Goal: Information Seeking & Learning: Learn about a topic

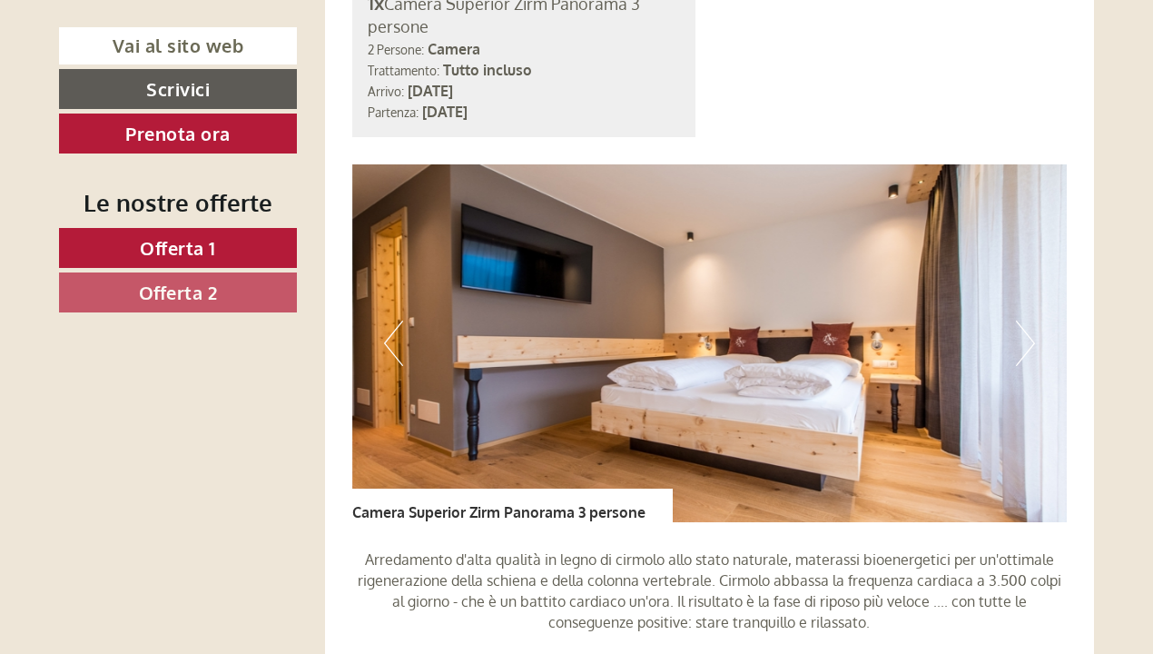
scroll to position [1210, 0]
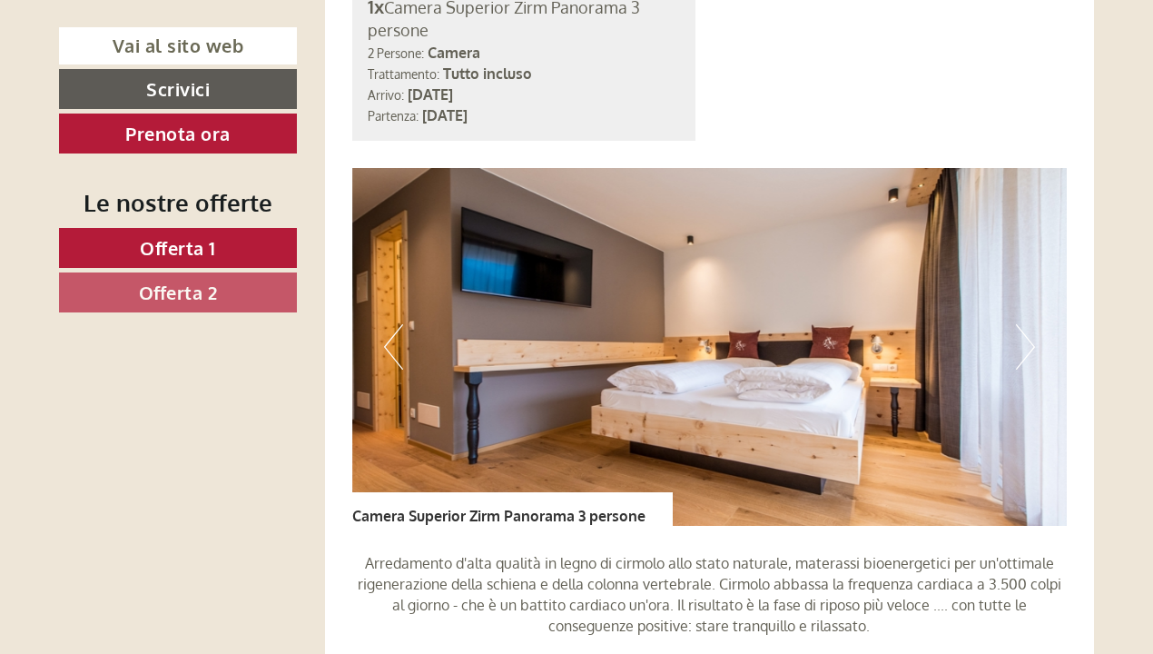
click at [228, 293] on link "Offerta 2" at bounding box center [178, 292] width 238 height 40
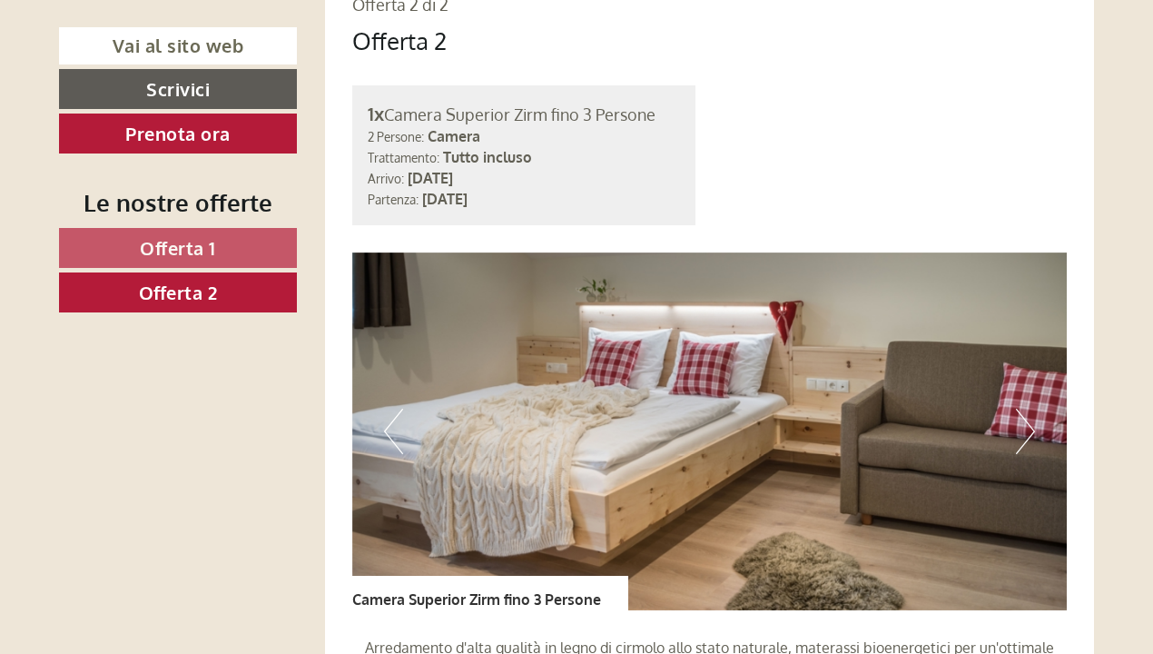
scroll to position [1104, 0]
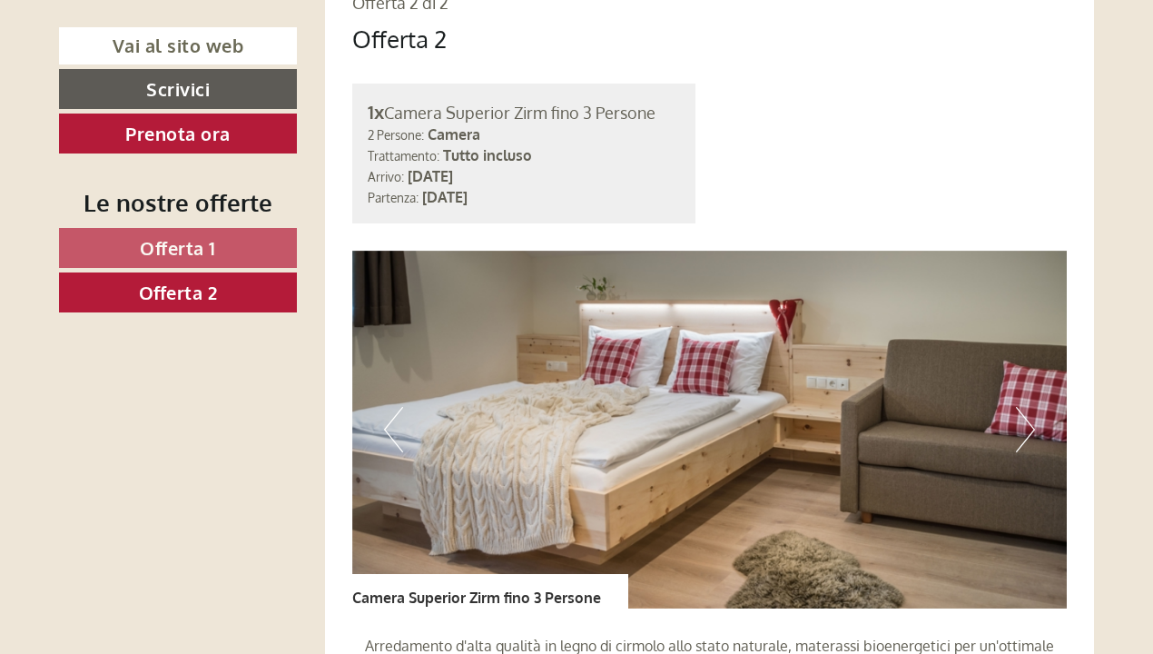
click at [262, 242] on link "Offerta 1" at bounding box center [178, 248] width 238 height 40
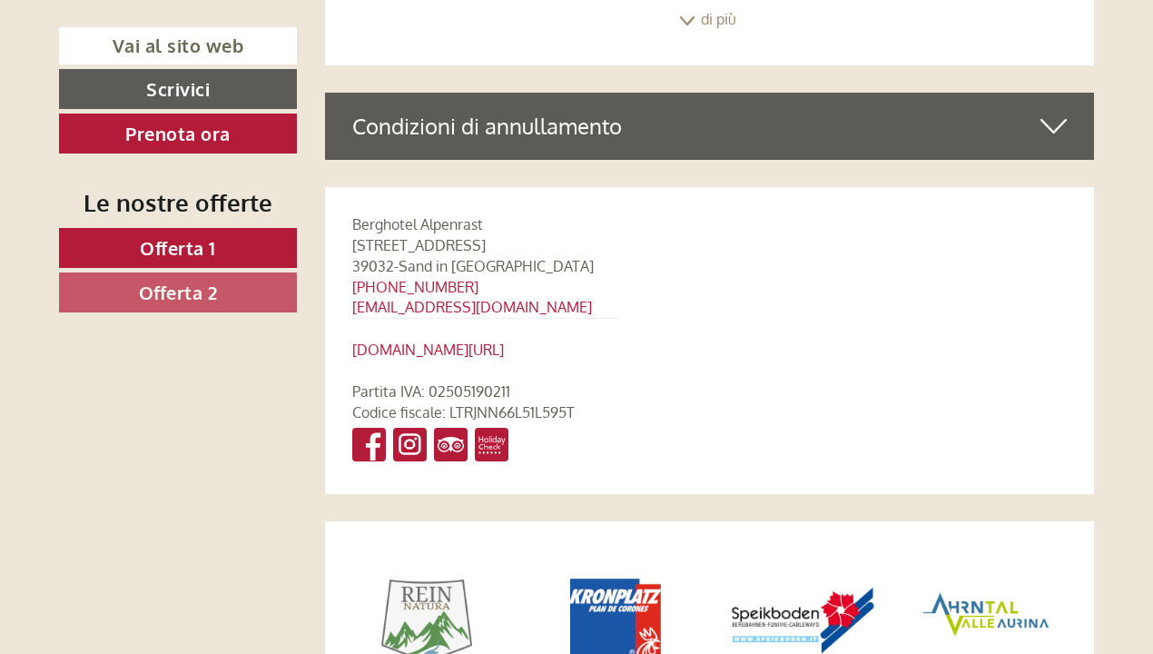
scroll to position [7277, 0]
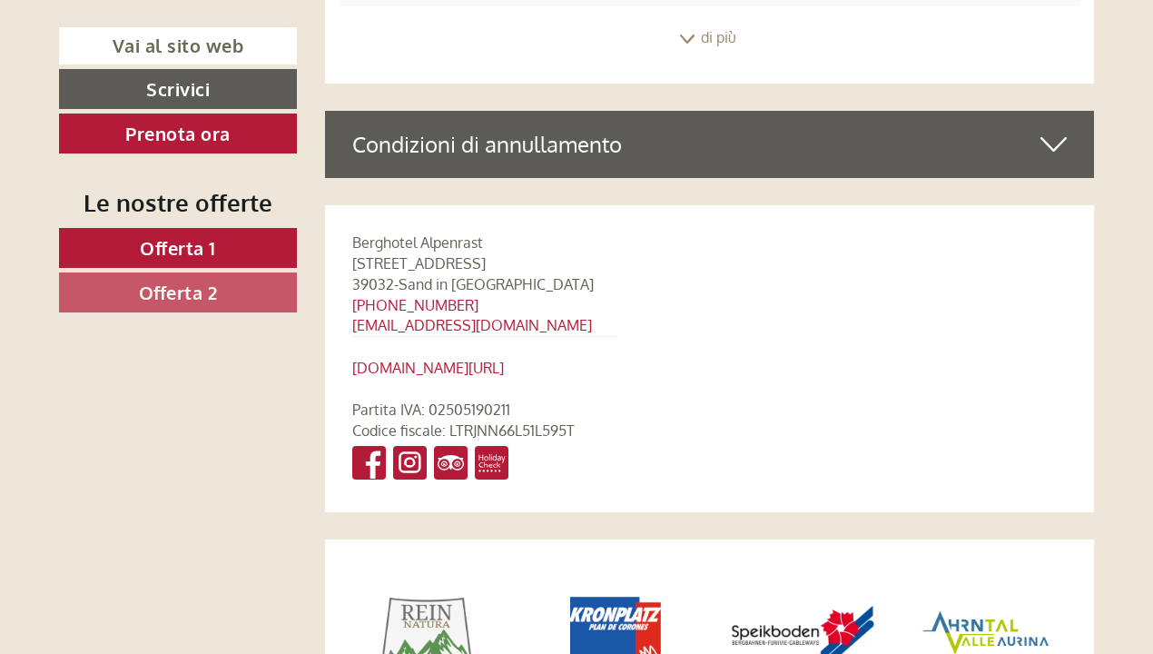
click at [205, 297] on span "Offerta 2" at bounding box center [178, 293] width 79 height 24
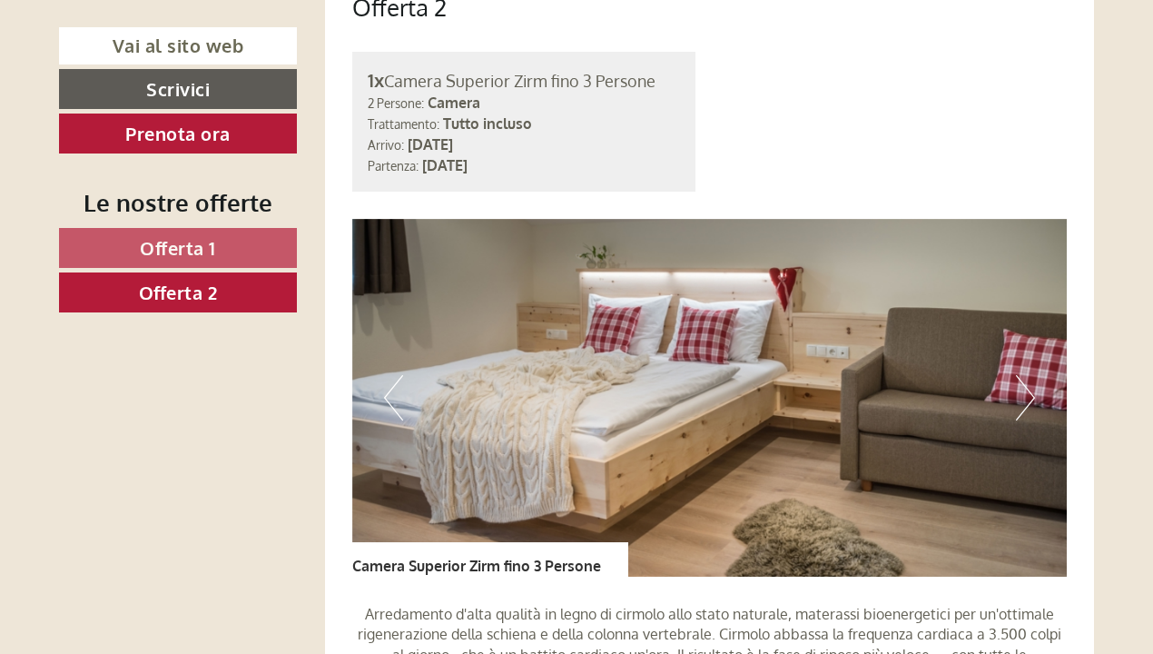
scroll to position [1141, 0]
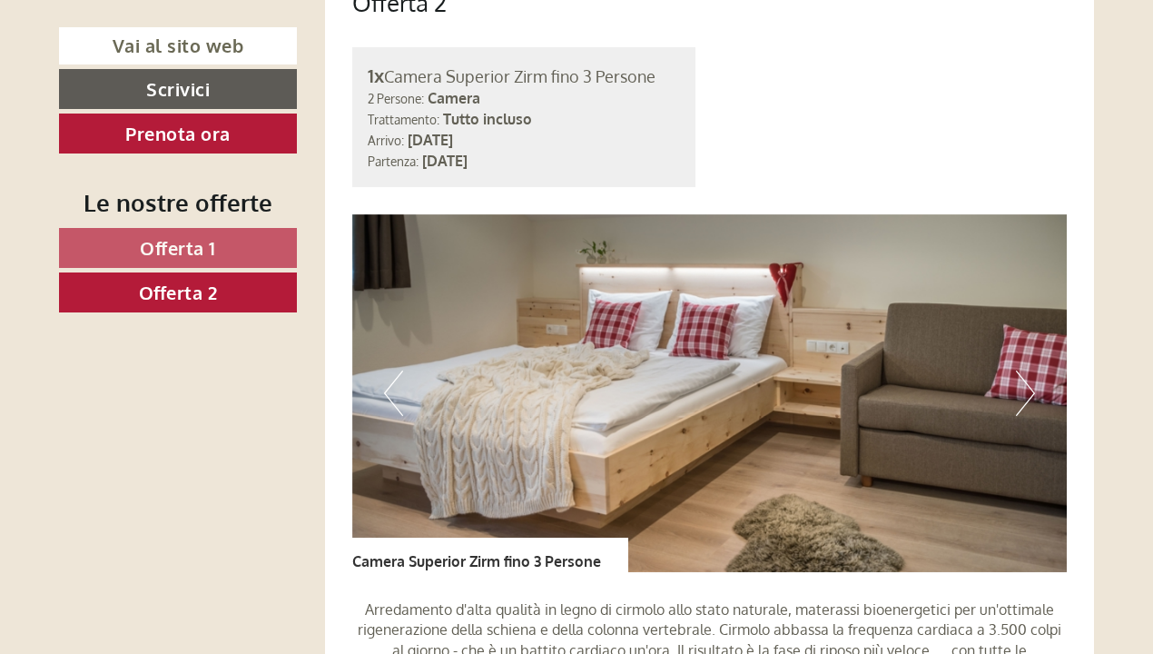
click at [1033, 378] on button "Next" at bounding box center [1025, 392] width 19 height 45
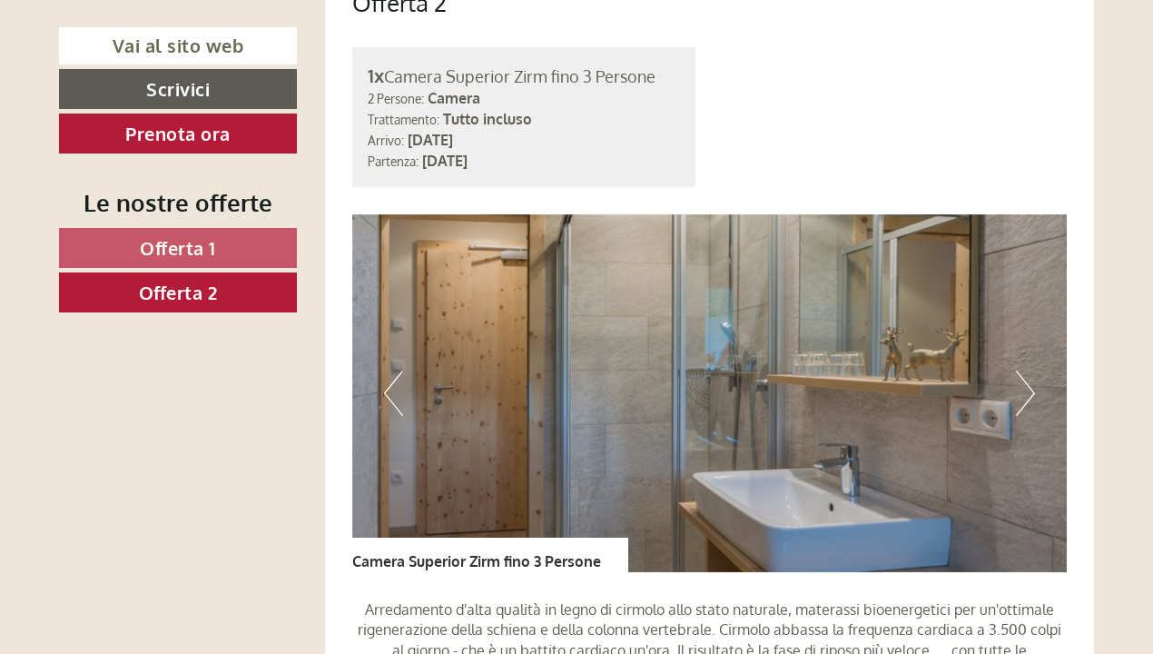
click at [1033, 378] on button "Next" at bounding box center [1025, 392] width 19 height 45
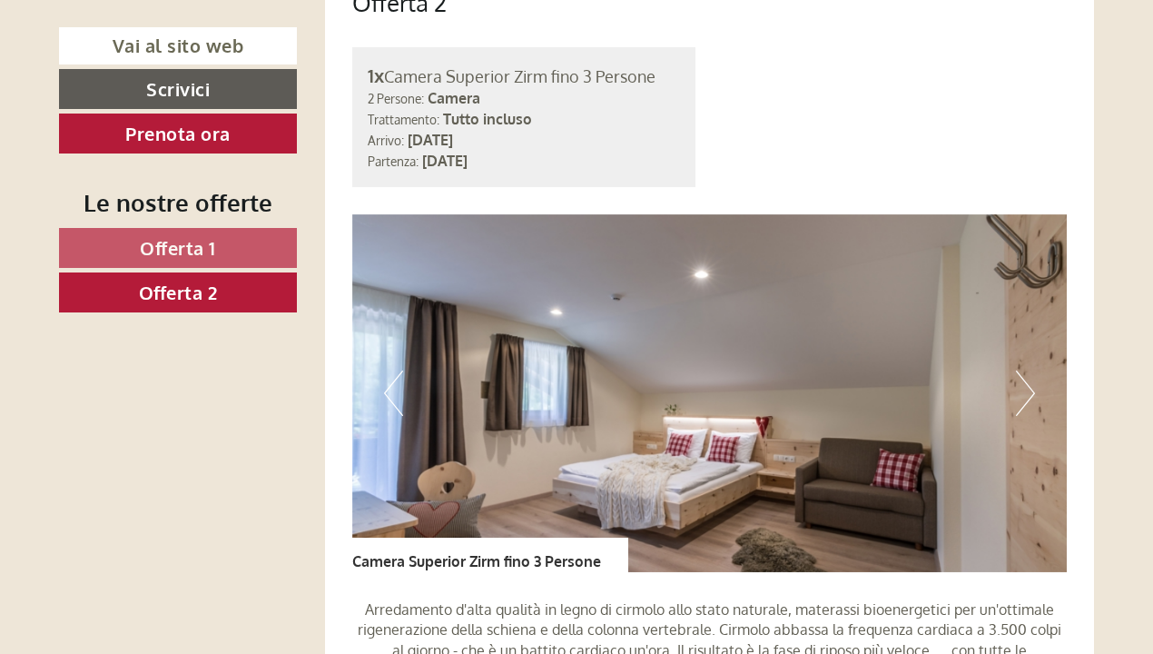
click at [1033, 378] on button "Next" at bounding box center [1025, 392] width 19 height 45
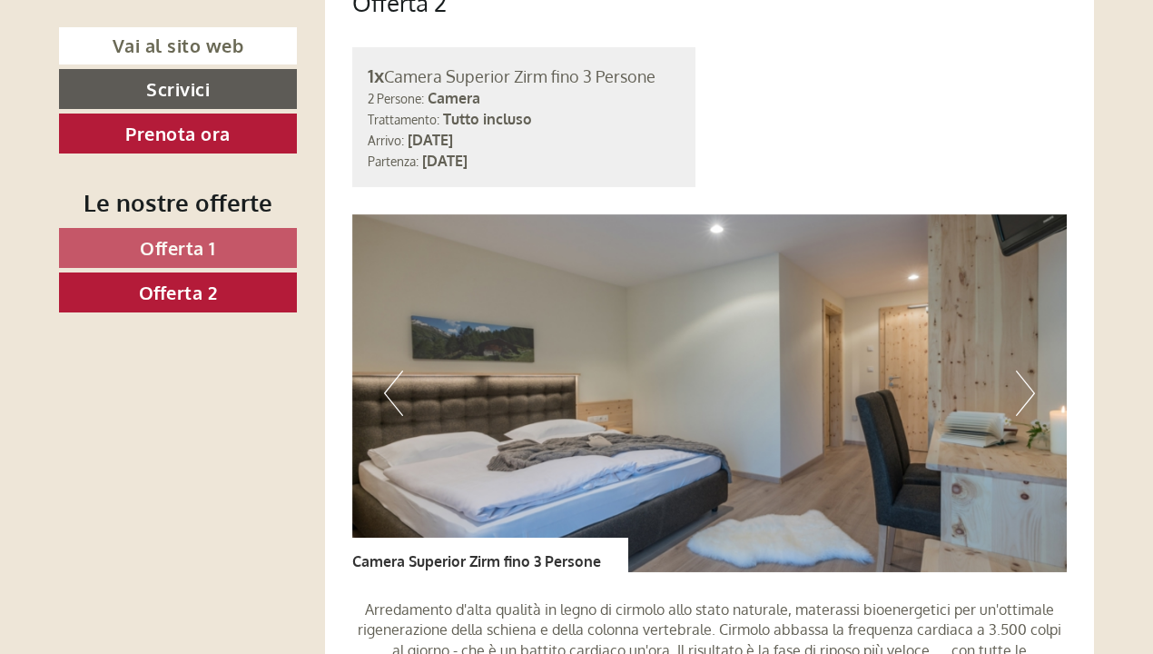
click at [1033, 378] on button "Next" at bounding box center [1025, 392] width 19 height 45
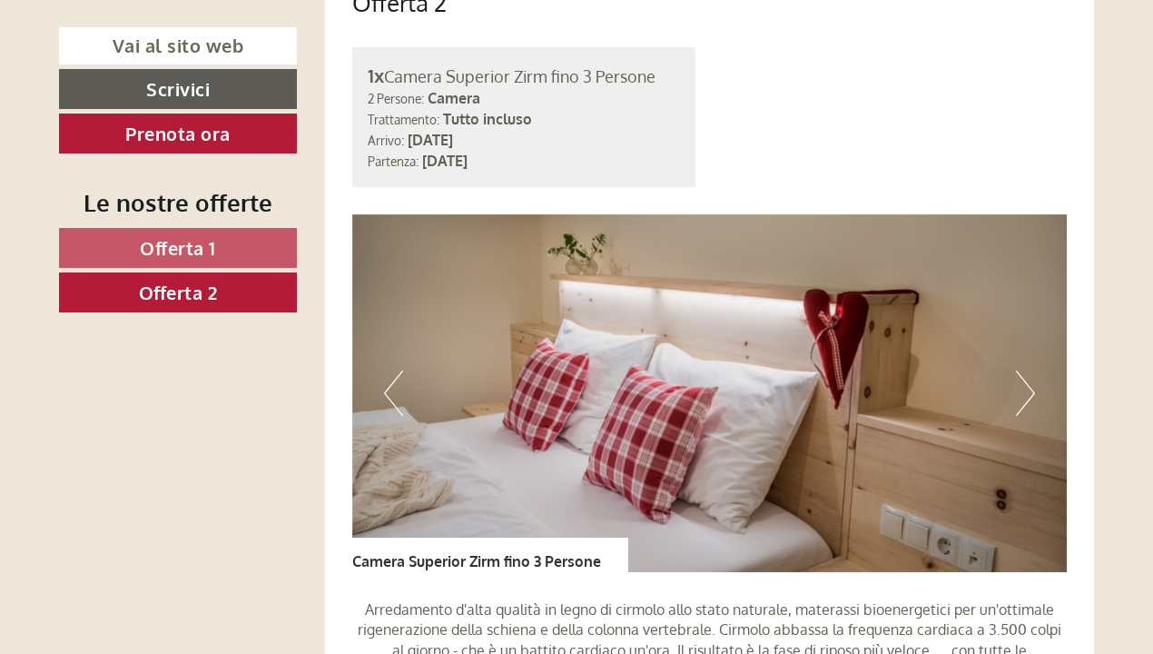
click at [1033, 378] on button "Next" at bounding box center [1025, 392] width 19 height 45
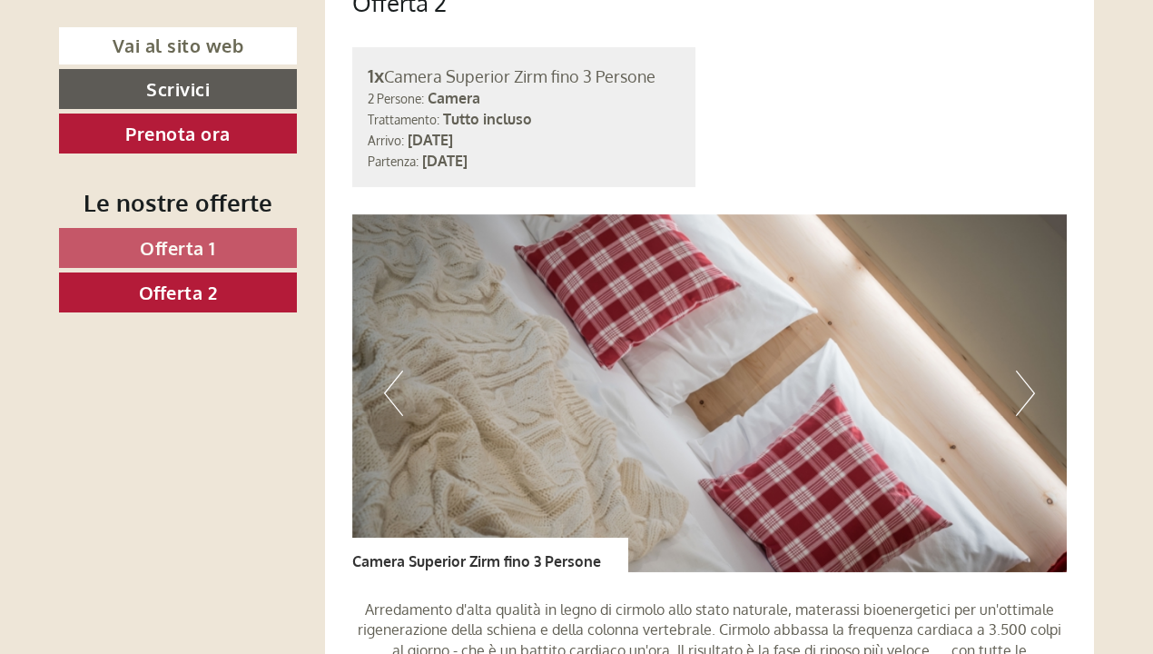
click at [1033, 378] on button "Next" at bounding box center [1025, 392] width 19 height 45
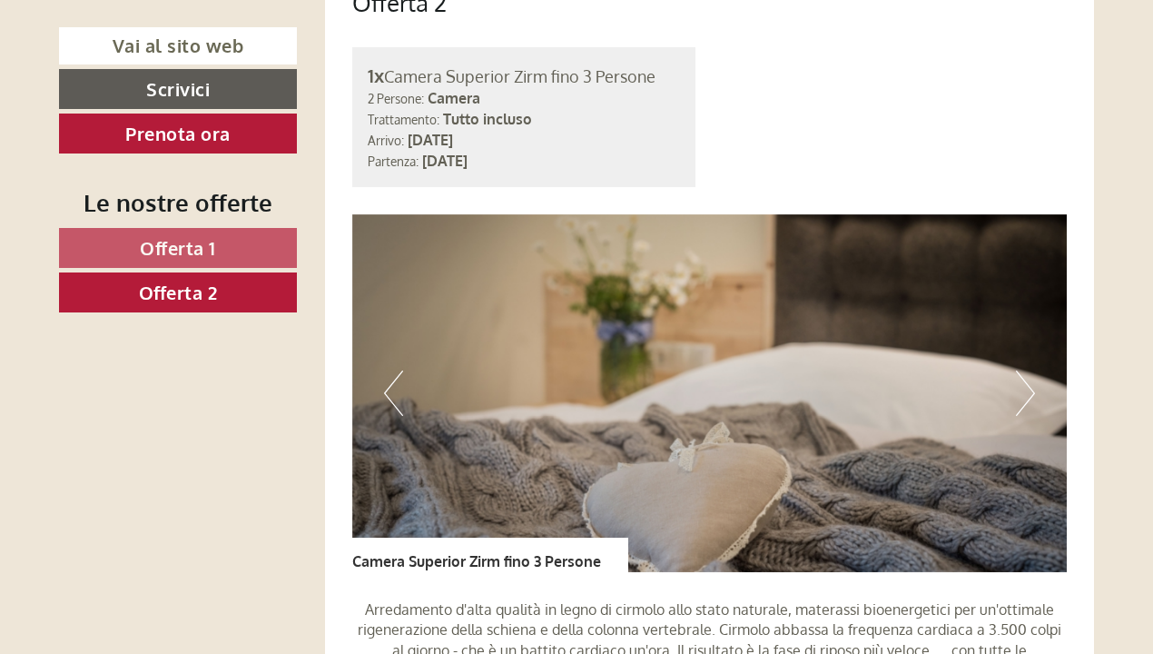
click at [1033, 378] on button "Next" at bounding box center [1025, 392] width 19 height 45
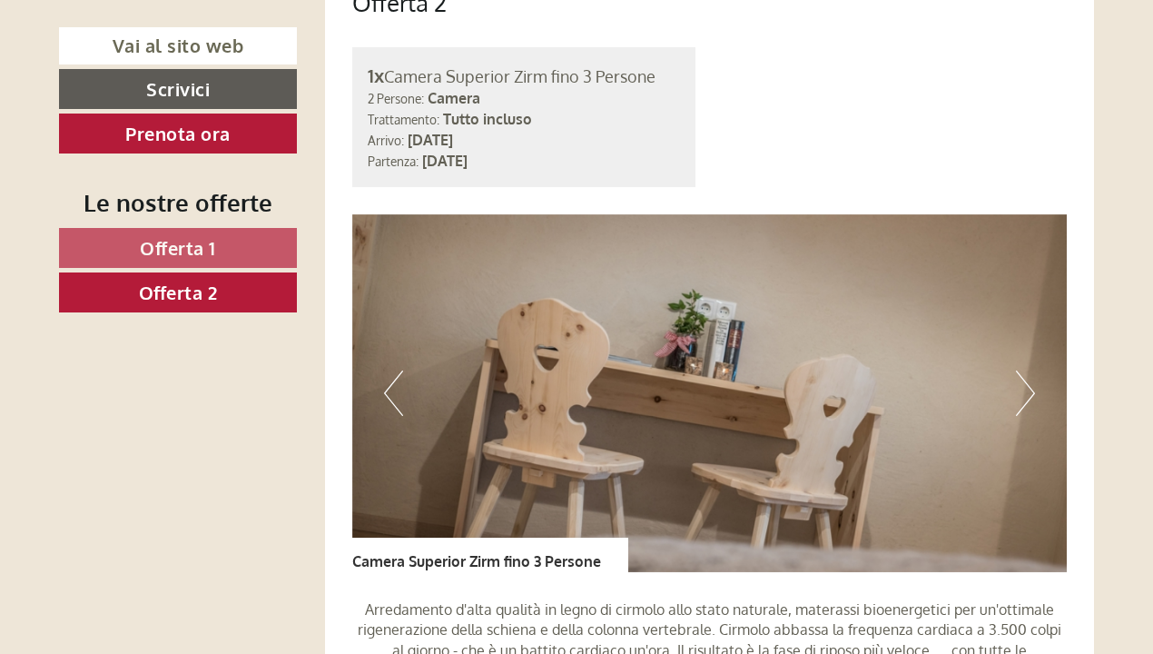
click at [1033, 378] on button "Next" at bounding box center [1025, 392] width 19 height 45
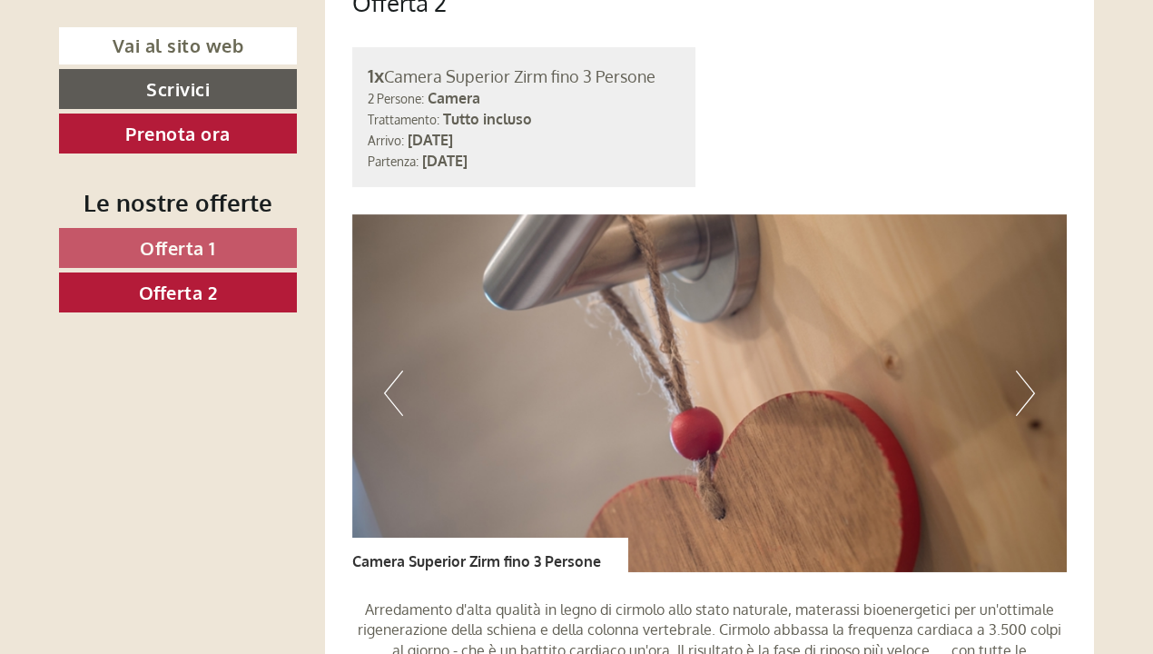
click at [1033, 378] on button "Next" at bounding box center [1025, 392] width 19 height 45
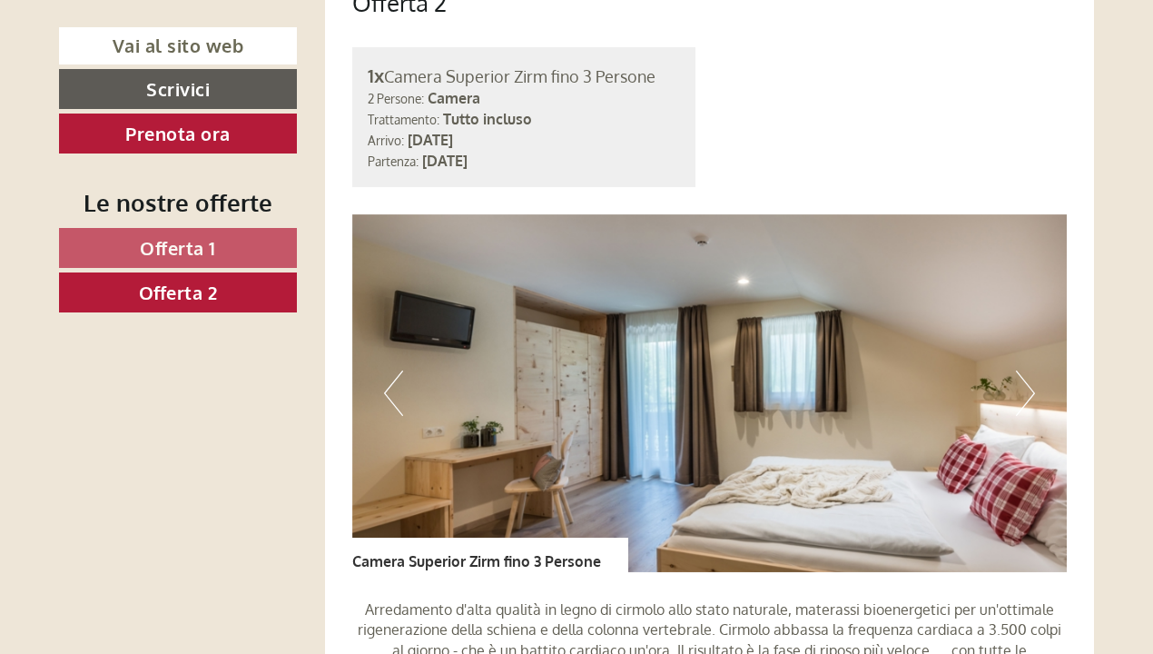
click at [1033, 378] on button "Next" at bounding box center [1025, 392] width 19 height 45
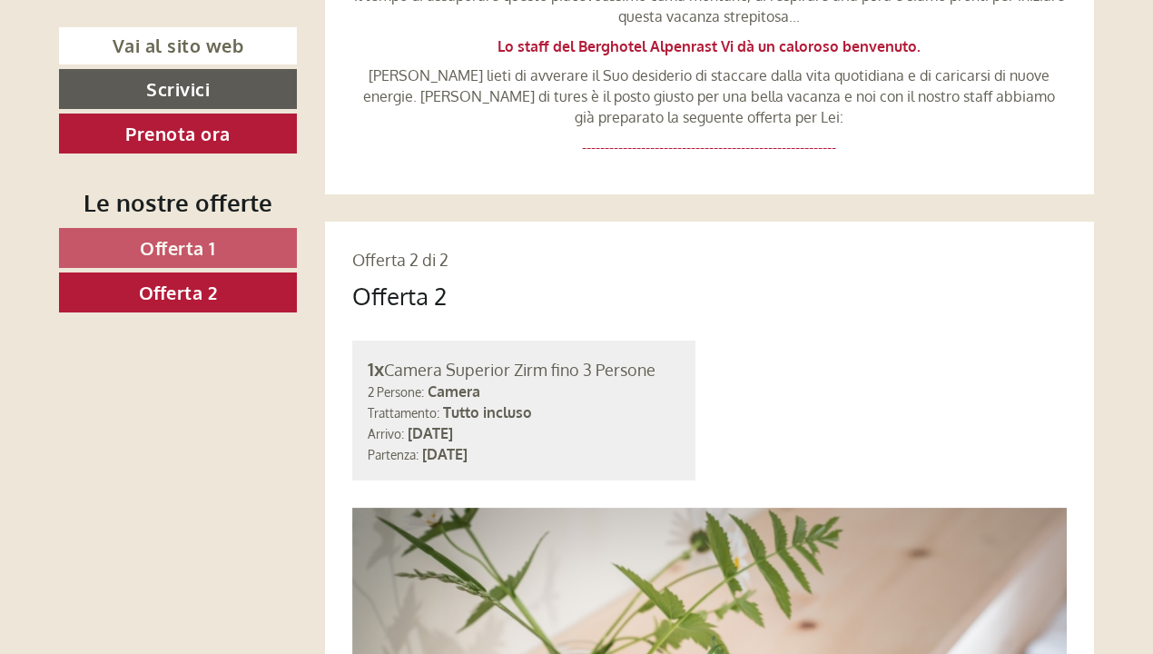
scroll to position [845, 0]
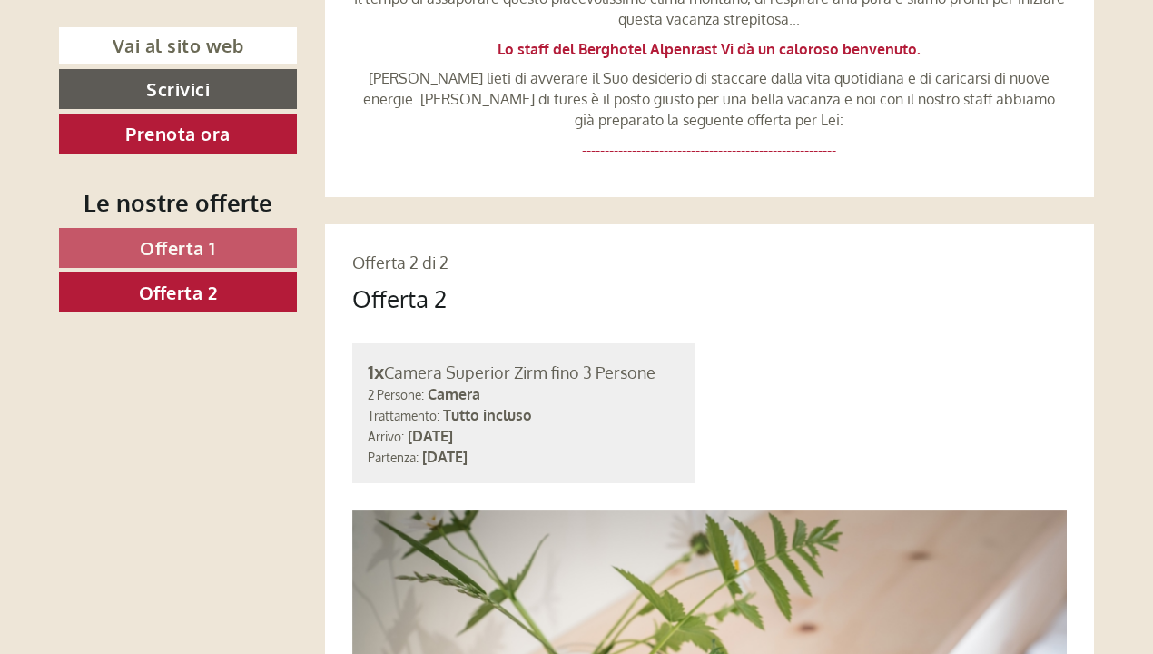
click at [229, 237] on link "Offerta 1" at bounding box center [178, 248] width 238 height 40
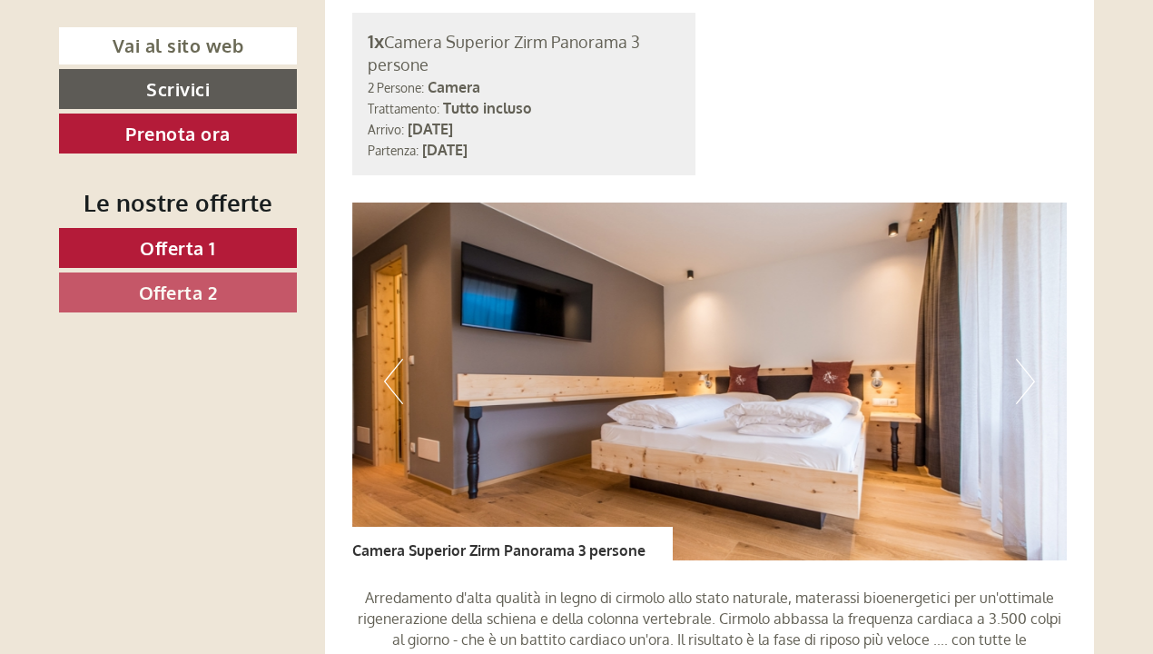
scroll to position [1180, 0]
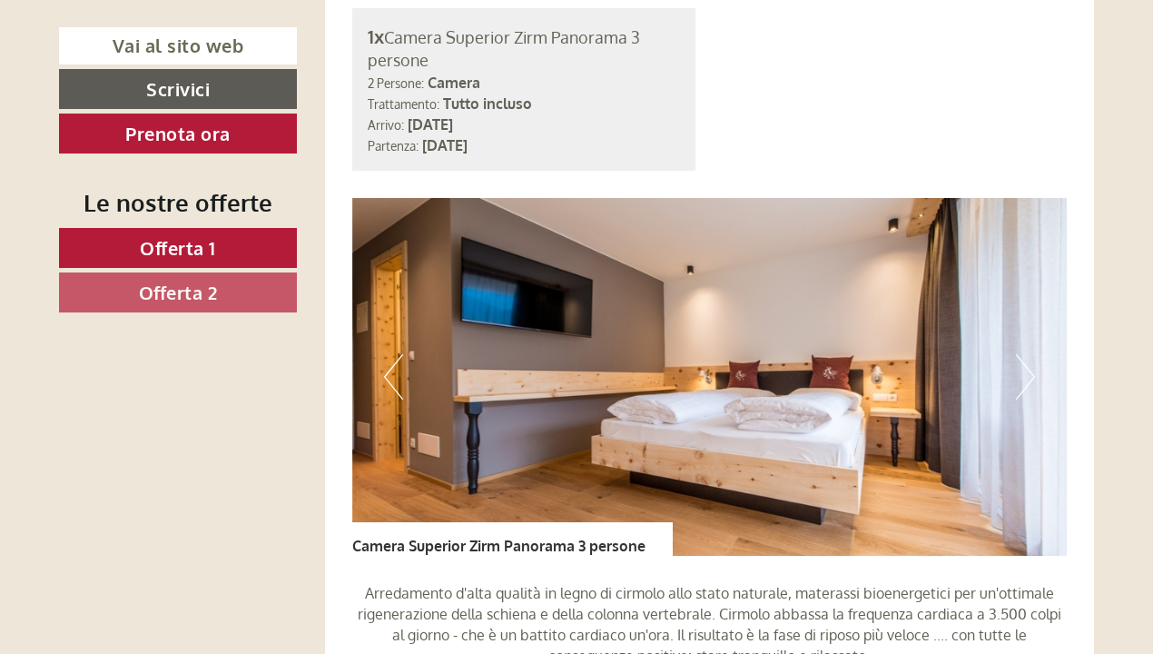
click at [1024, 368] on button "Next" at bounding box center [1025, 376] width 19 height 45
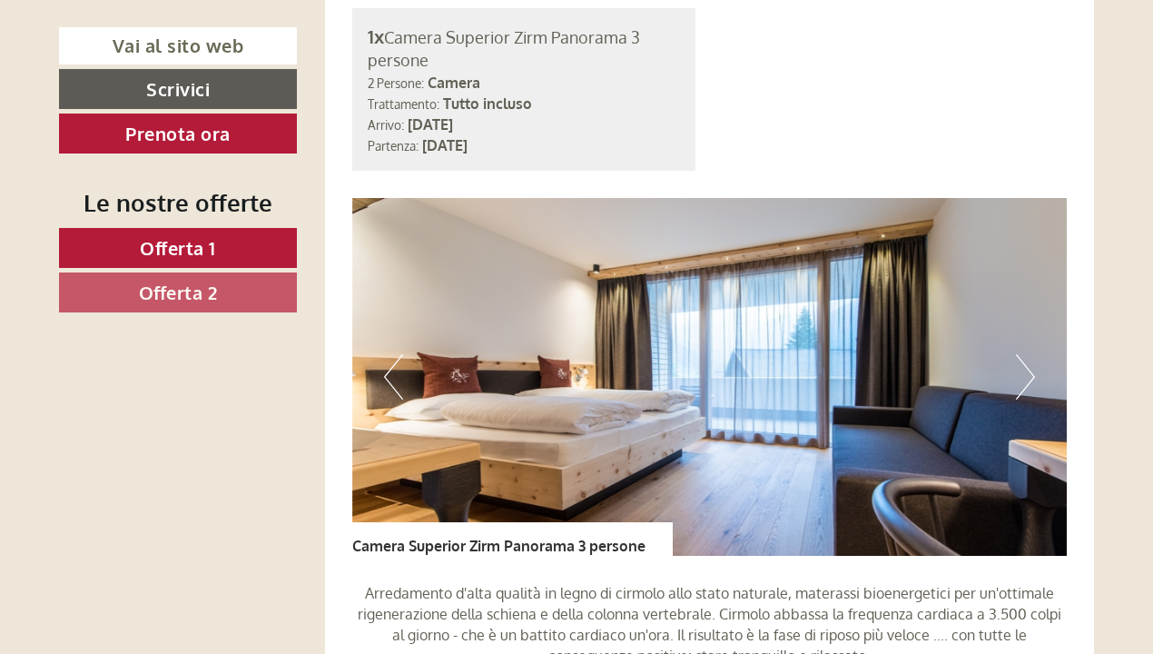
click at [1024, 368] on button "Next" at bounding box center [1025, 376] width 19 height 45
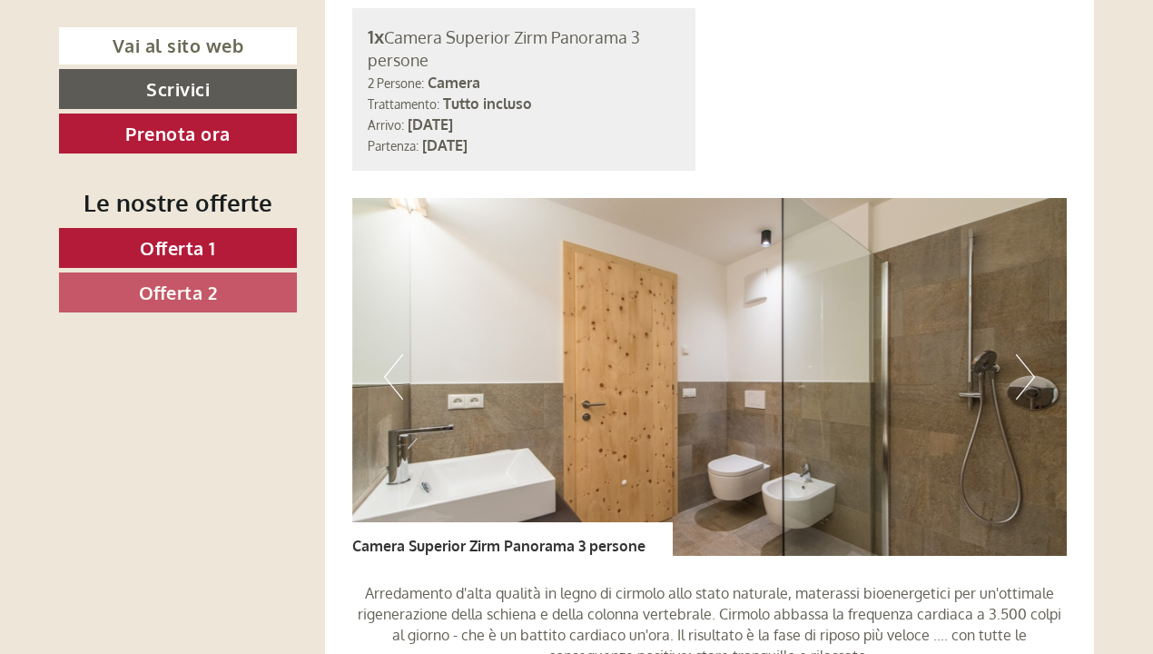
click at [381, 349] on img at bounding box center [710, 377] width 716 height 358
click at [389, 354] on button "Previous" at bounding box center [393, 376] width 19 height 45
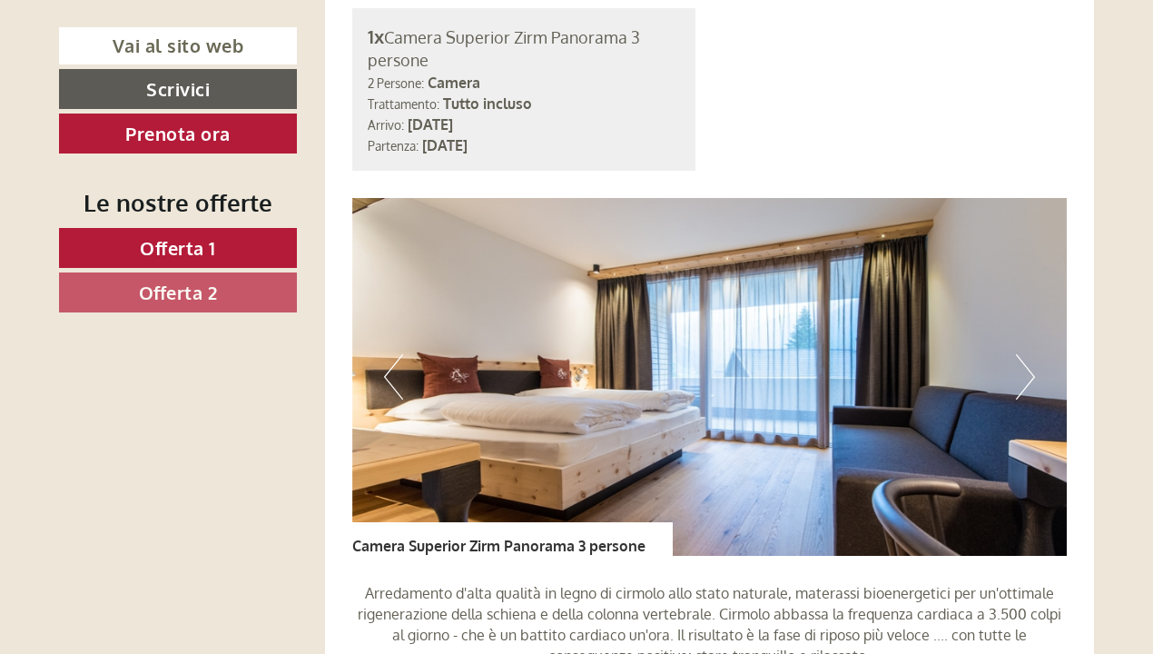
click at [389, 354] on button "Previous" at bounding box center [393, 376] width 19 height 45
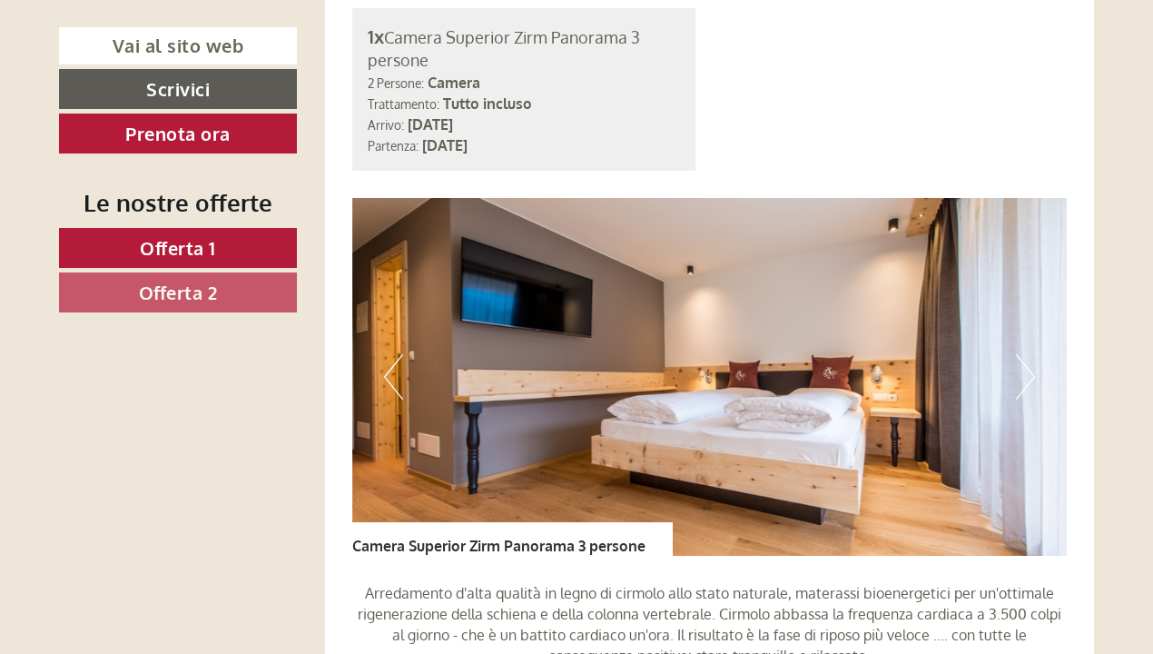
click at [1029, 365] on button "Next" at bounding box center [1025, 376] width 19 height 45
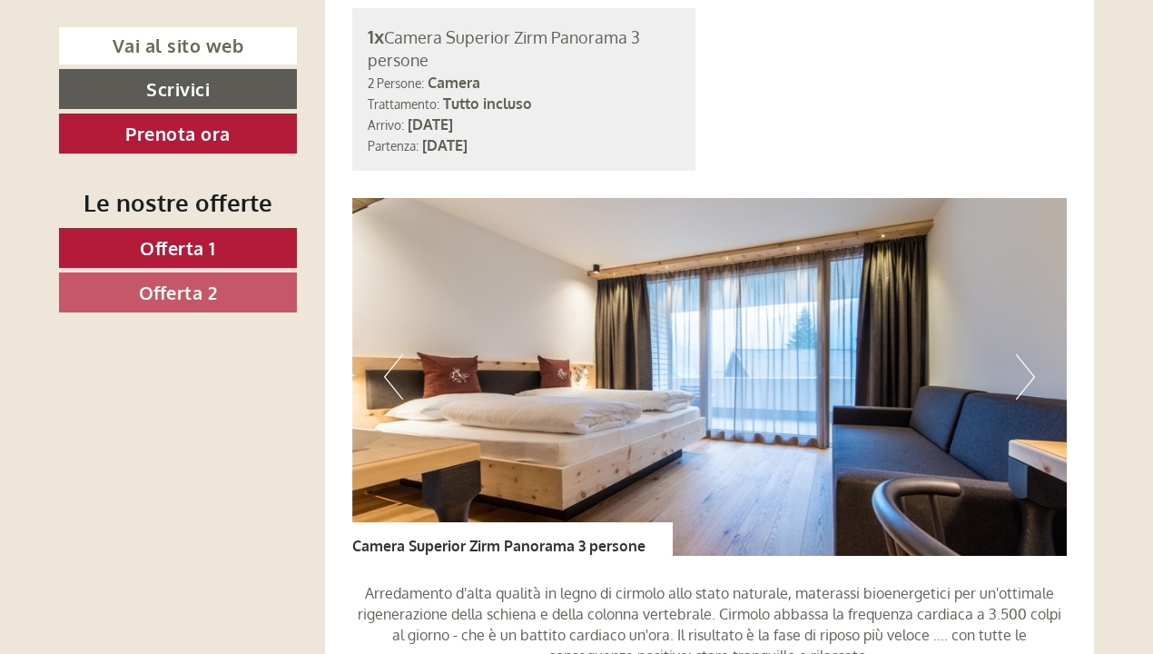
click at [1029, 365] on button "Next" at bounding box center [1025, 376] width 19 height 45
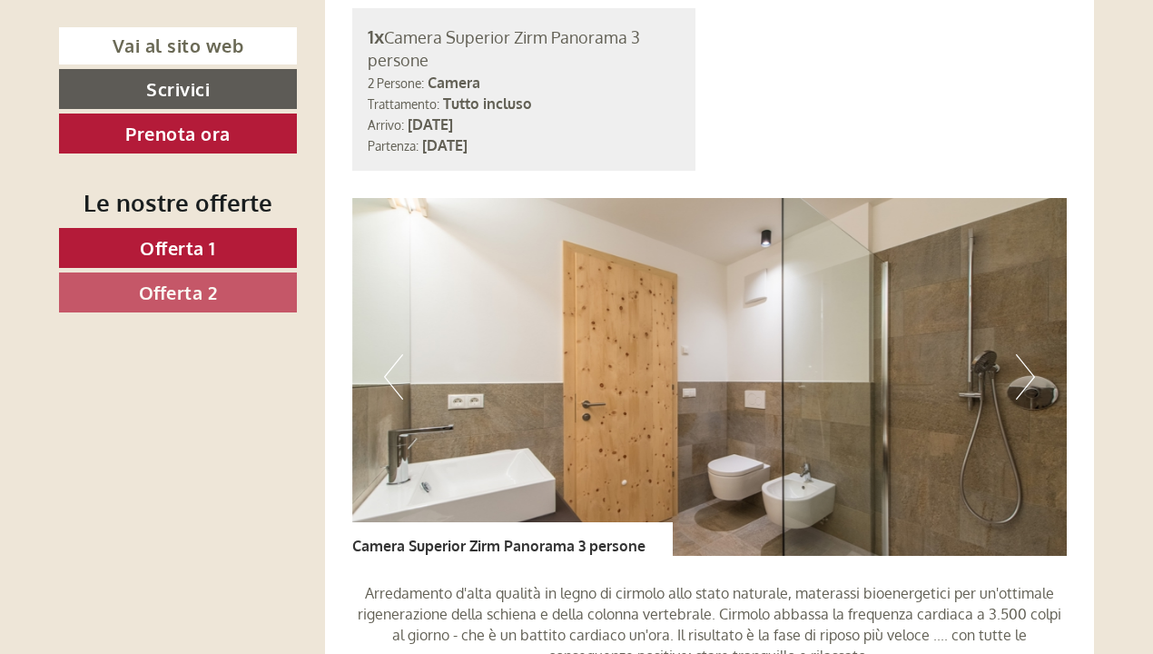
click at [1029, 365] on button "Next" at bounding box center [1025, 376] width 19 height 45
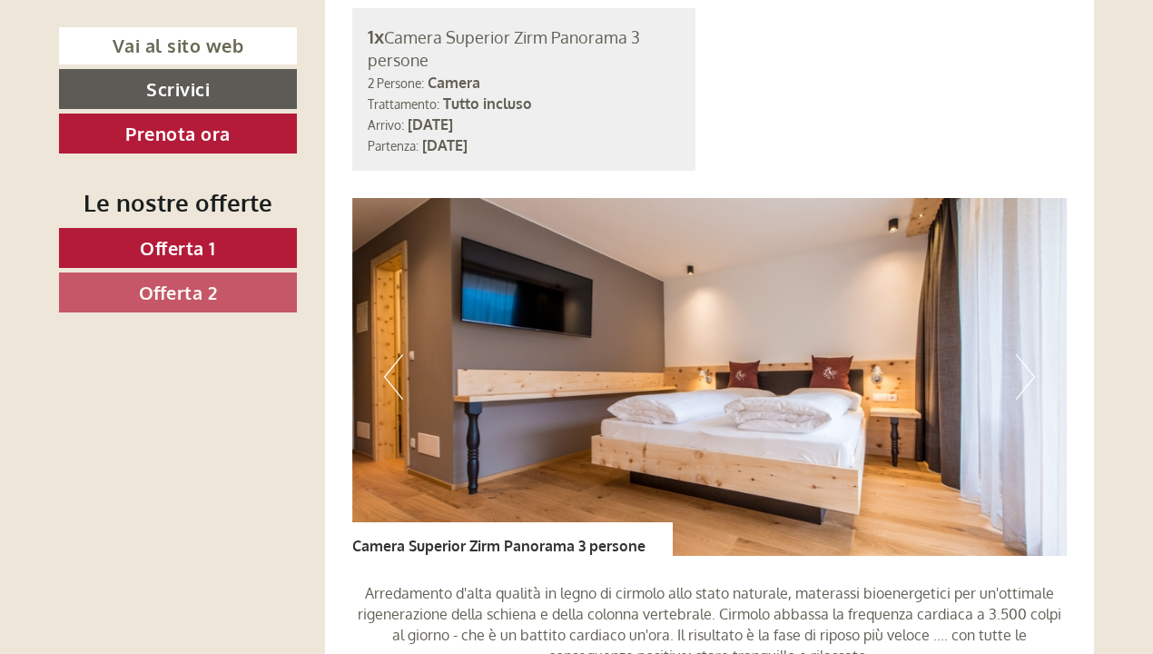
click at [1029, 365] on button "Next" at bounding box center [1025, 376] width 19 height 45
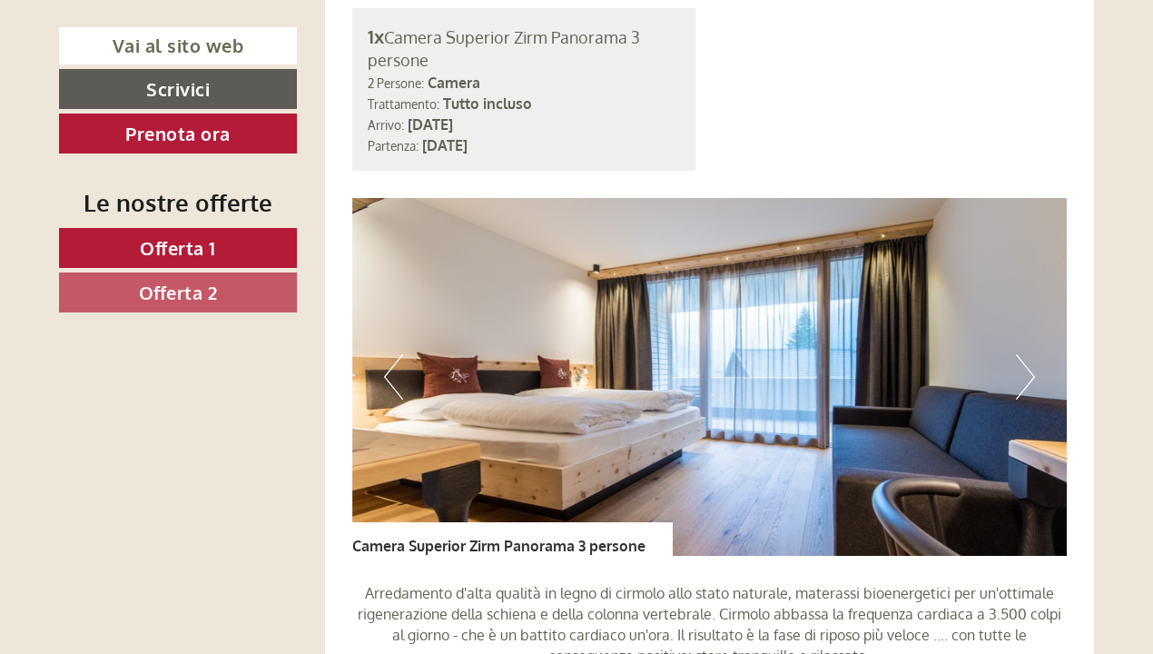
click at [1029, 365] on button "Next" at bounding box center [1025, 376] width 19 height 45
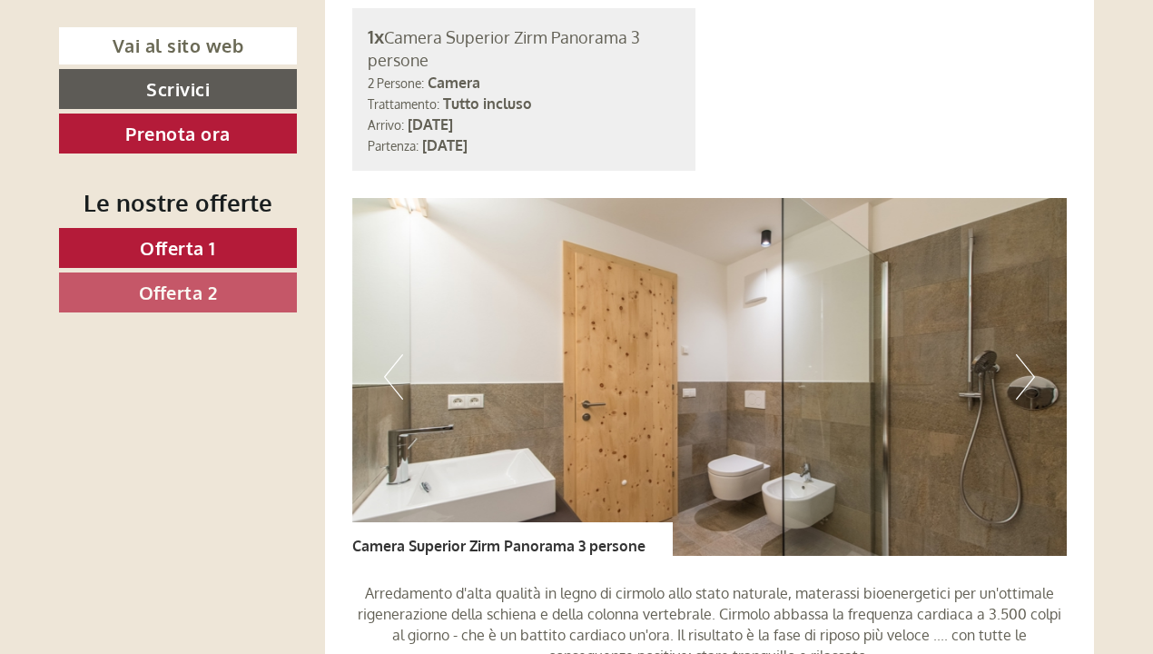
click at [252, 293] on link "Offerta 2" at bounding box center [178, 292] width 238 height 40
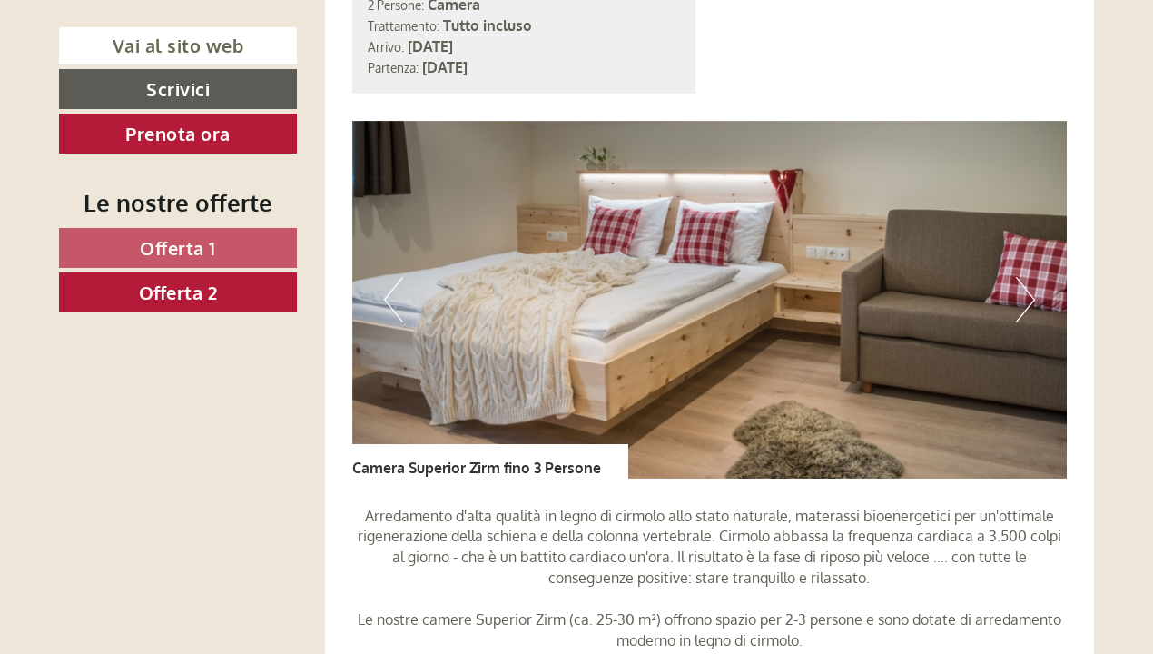
scroll to position [1230, 0]
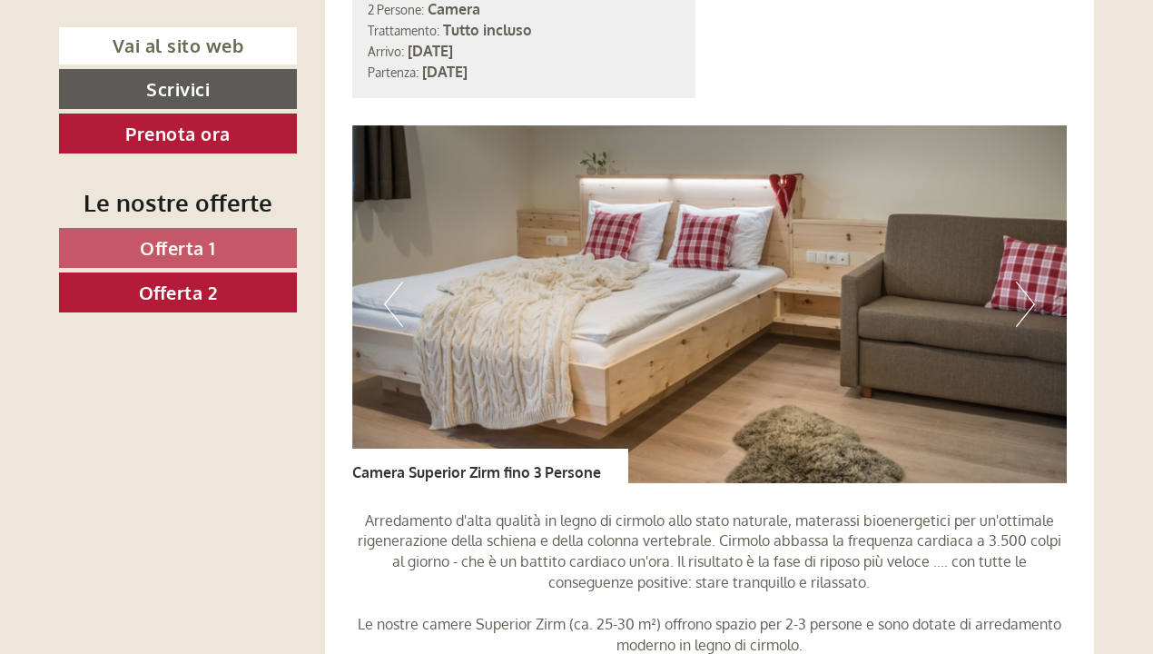
click at [1020, 296] on button "Next" at bounding box center [1025, 304] width 19 height 45
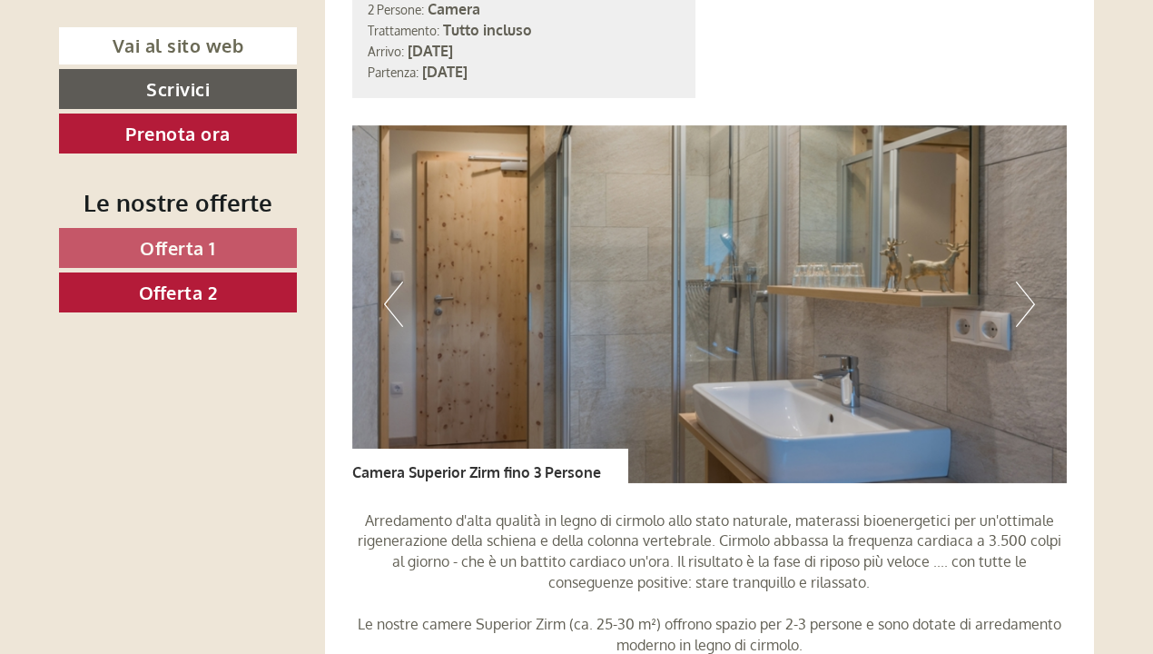
click at [1020, 296] on button "Next" at bounding box center [1025, 304] width 19 height 45
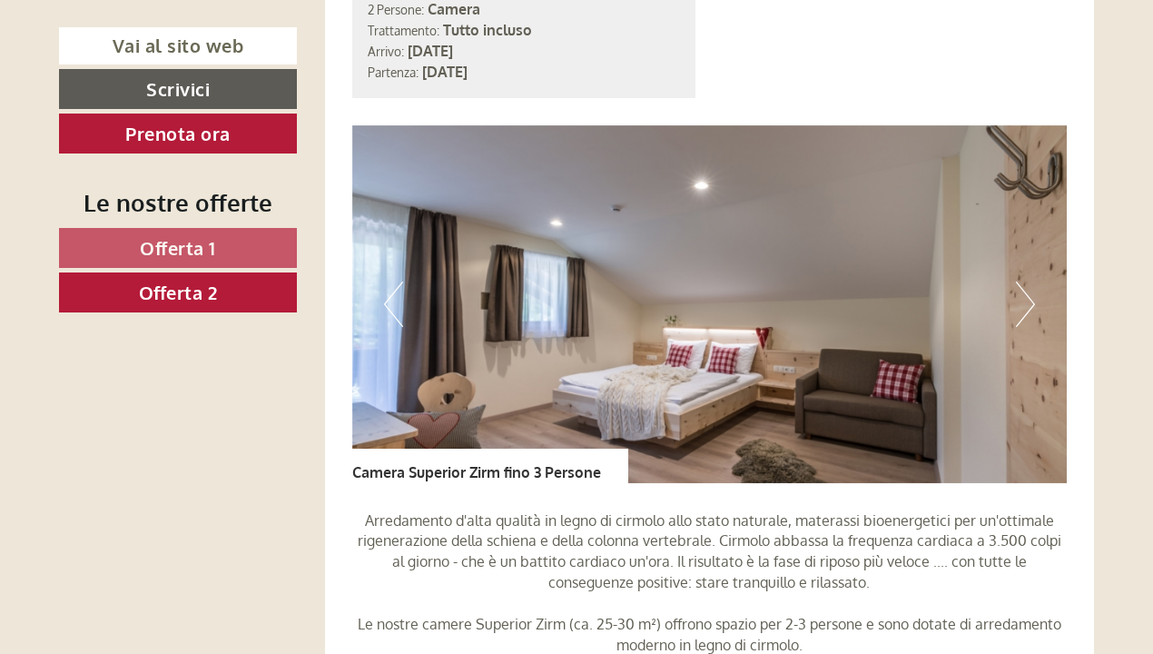
click at [1020, 296] on button "Next" at bounding box center [1025, 304] width 19 height 45
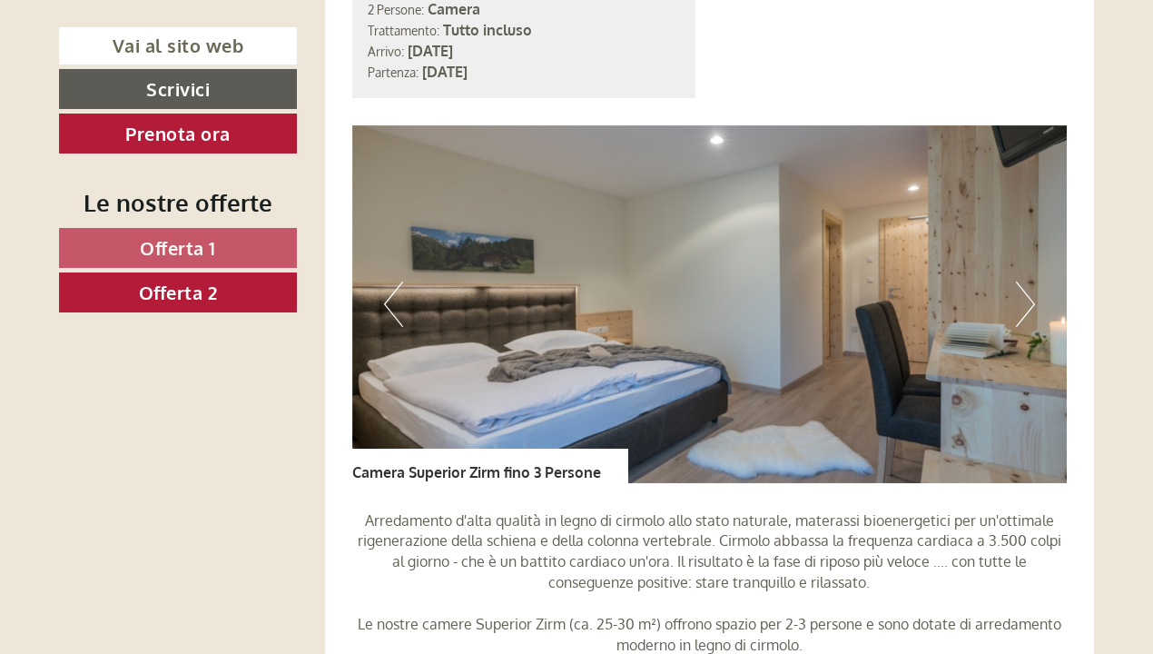
click at [1020, 296] on button "Next" at bounding box center [1025, 304] width 19 height 45
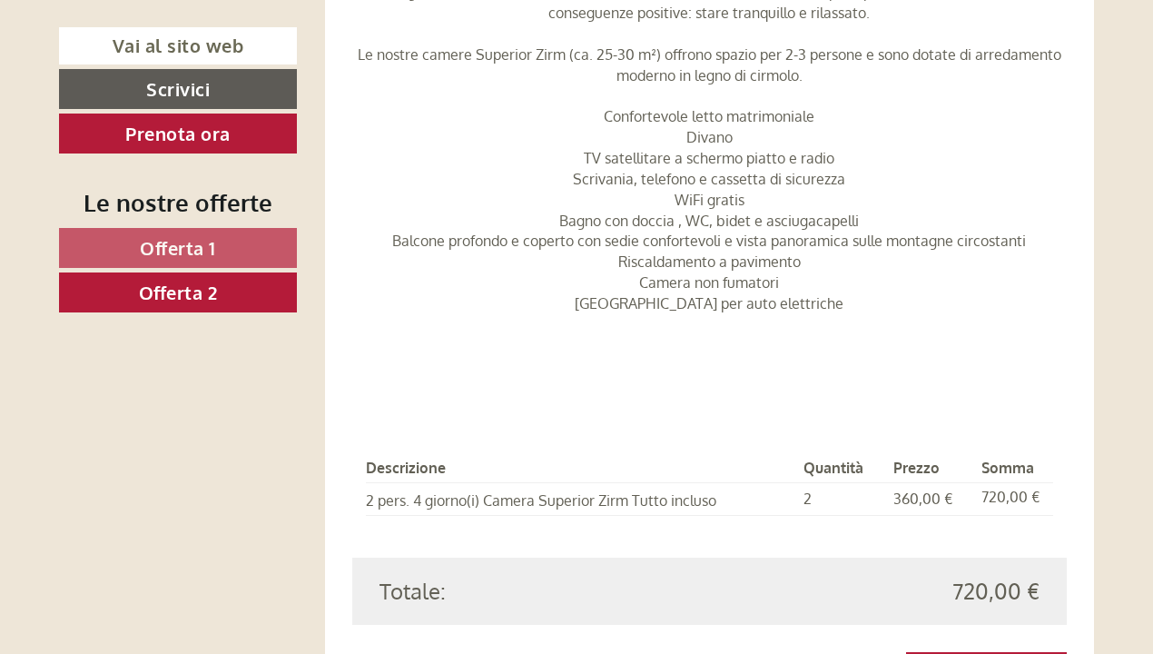
scroll to position [1805, 0]
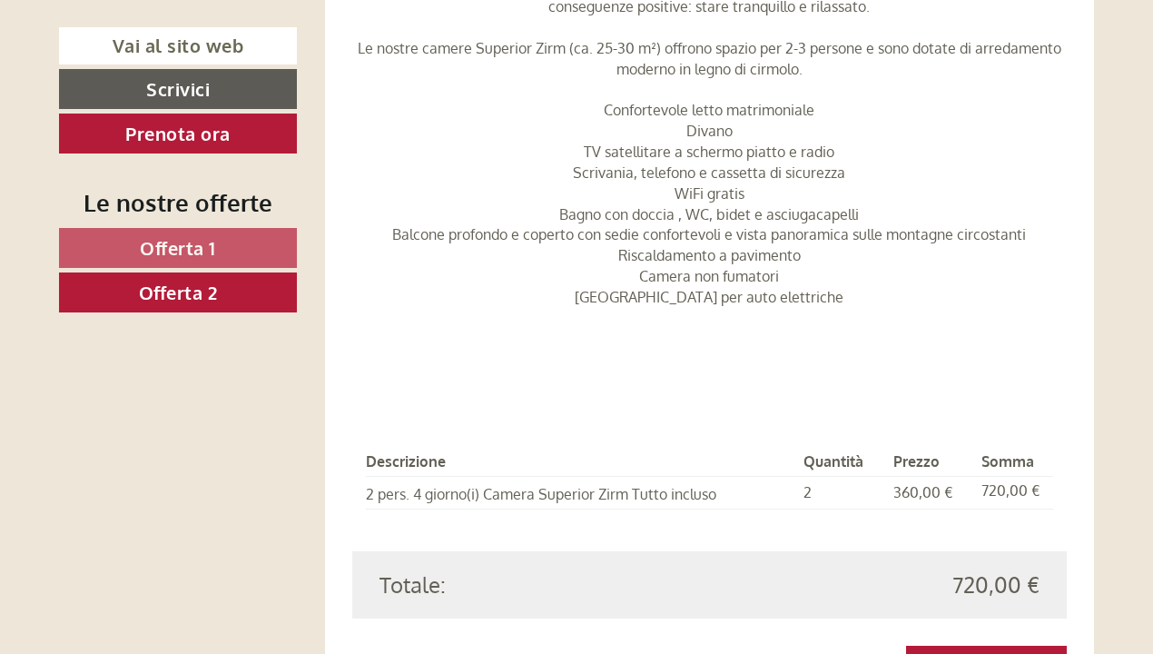
click at [249, 256] on link "Offerta 1" at bounding box center [178, 248] width 238 height 40
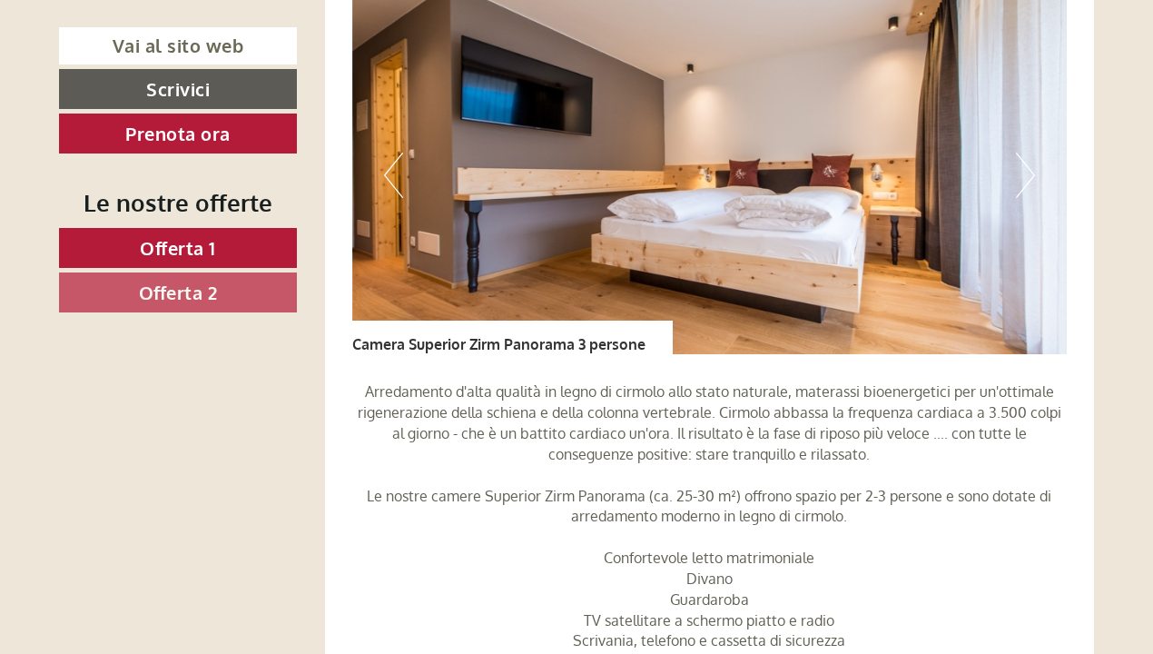
scroll to position [1383, 0]
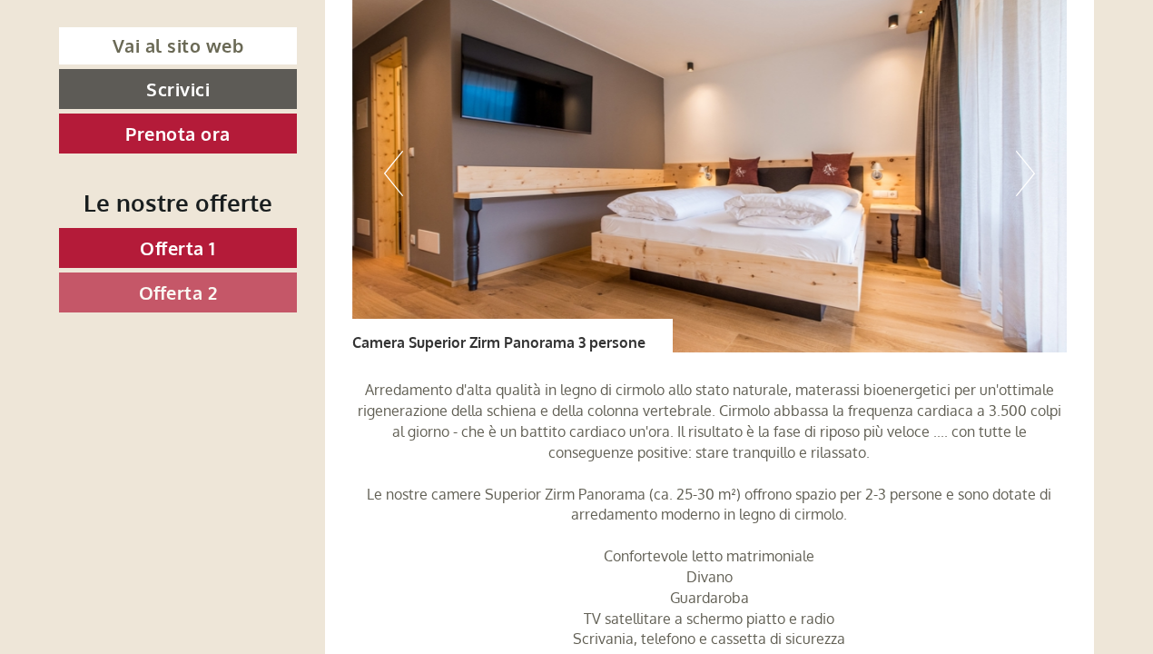
click at [238, 280] on link "Offerta 2" at bounding box center [178, 292] width 238 height 40
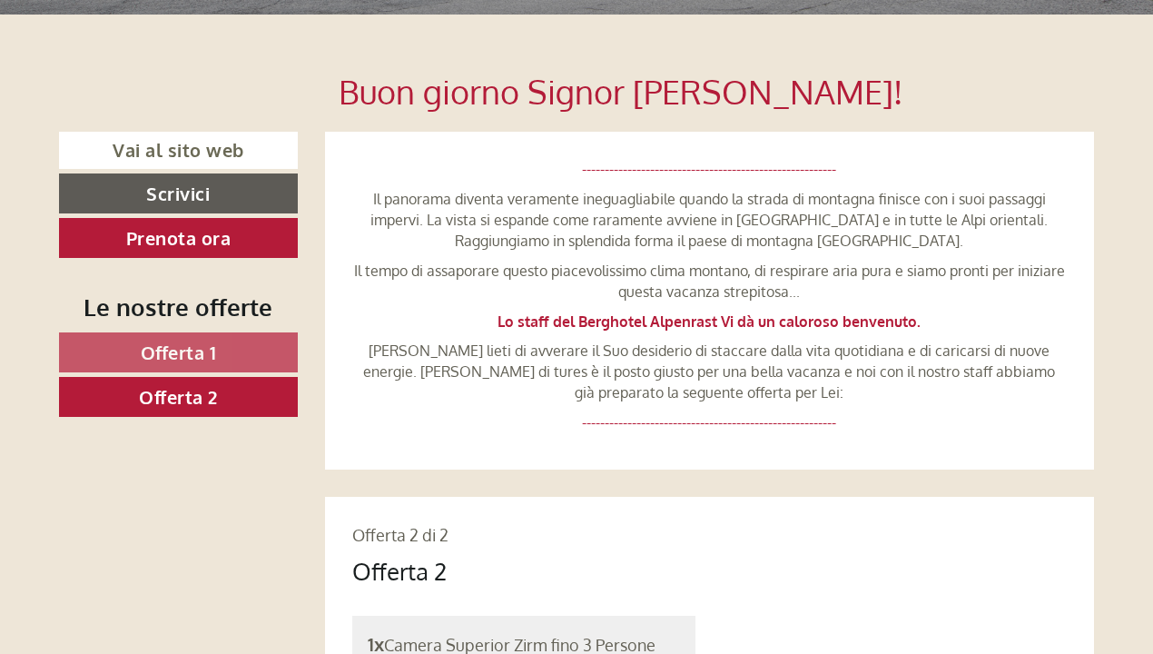
click at [252, 357] on link "Offerta 1" at bounding box center [178, 352] width 239 height 40
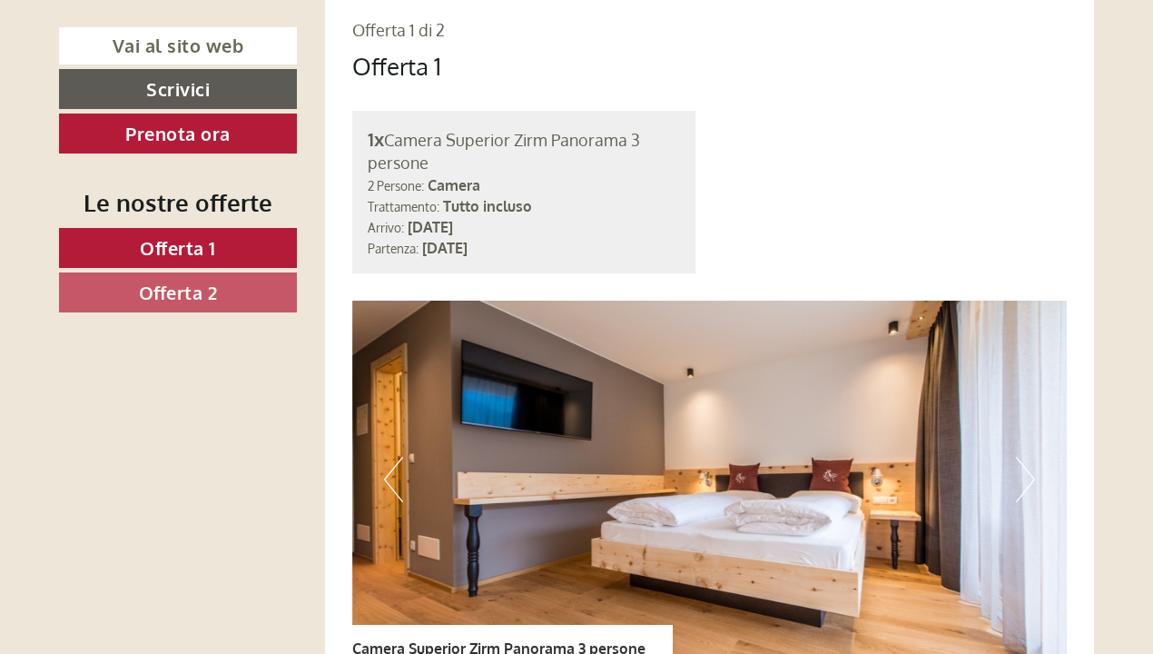
scroll to position [1204, 0]
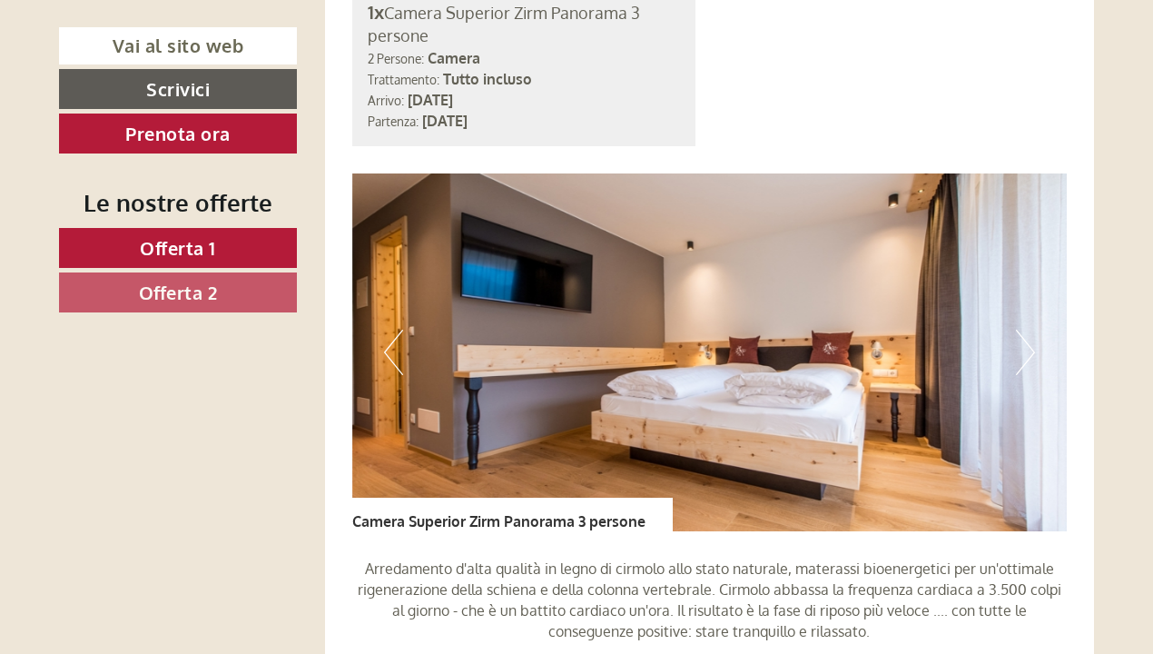
click at [1031, 333] on button "Next" at bounding box center [1025, 352] width 19 height 45
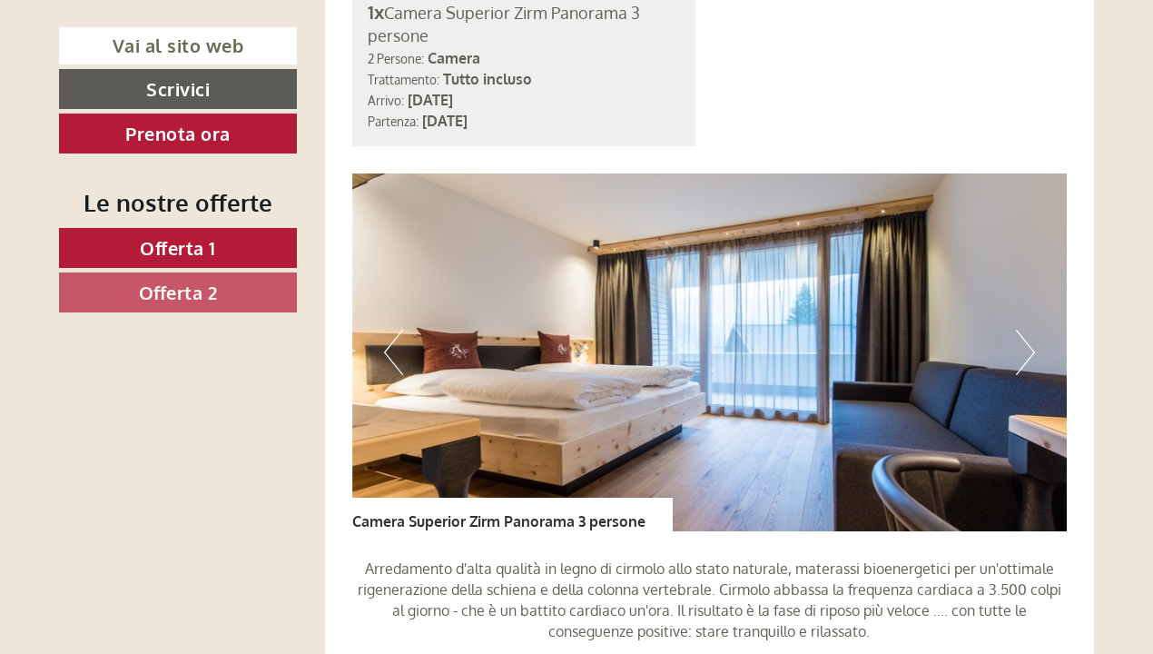
click at [1031, 350] on button "Next" at bounding box center [1025, 352] width 19 height 45
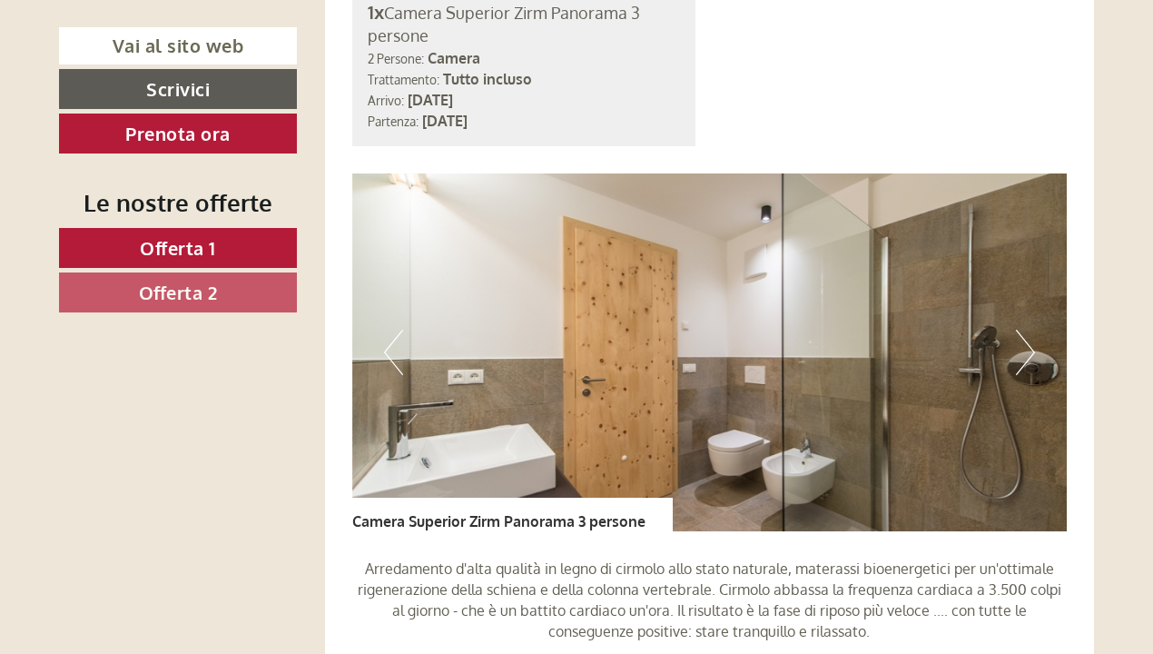
click at [1031, 350] on button "Next" at bounding box center [1025, 352] width 19 height 45
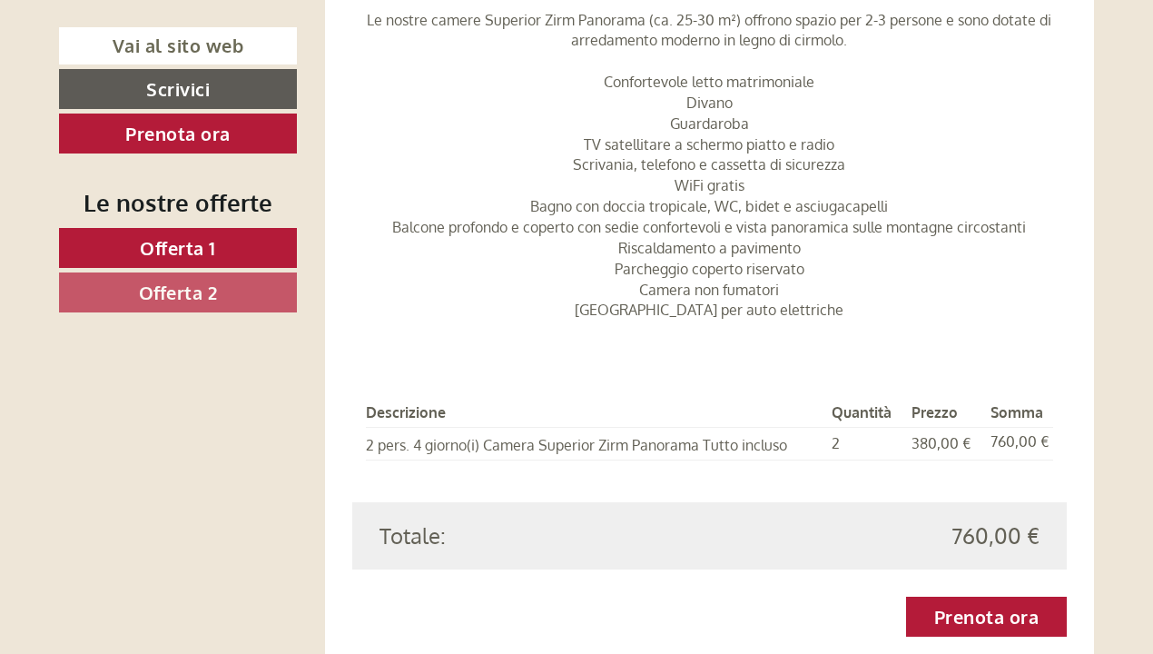
scroll to position [1945, 0]
